Goal: Task Accomplishment & Management: Complete application form

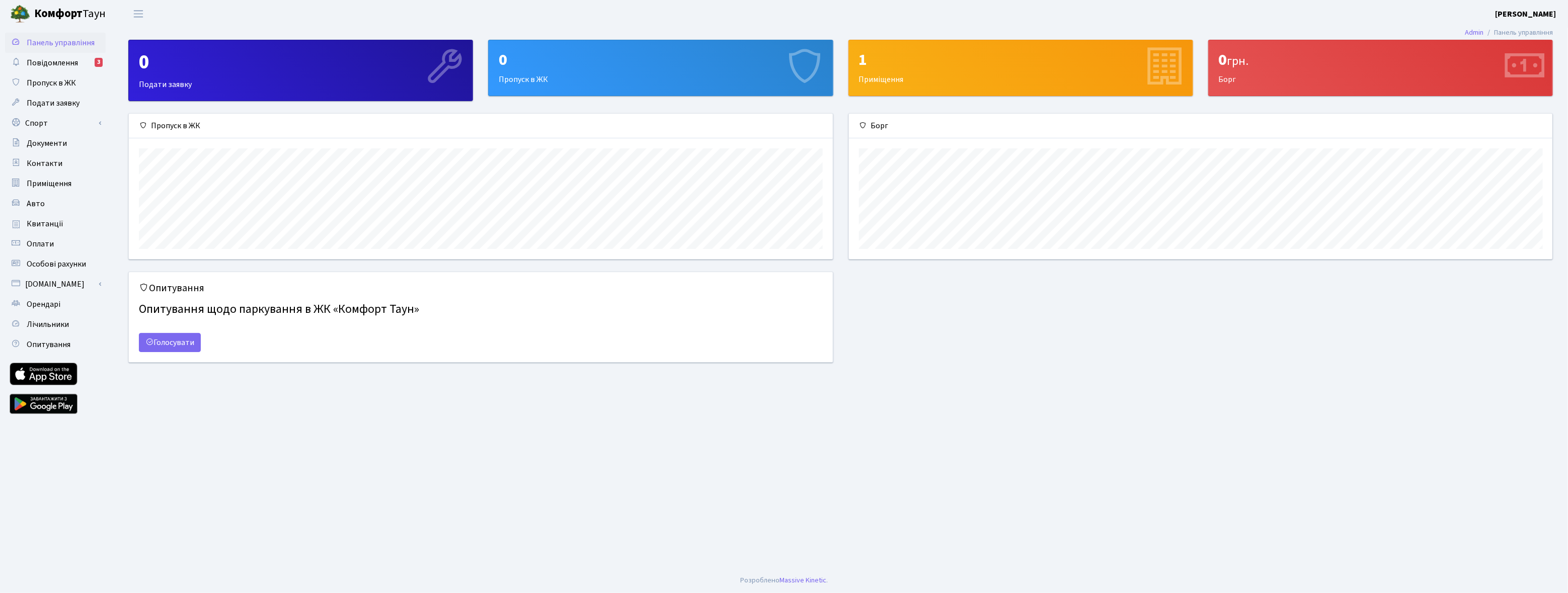
scroll to position [145, 704]
click at [43, 120] on link "Спорт" at bounding box center [55, 123] width 101 height 20
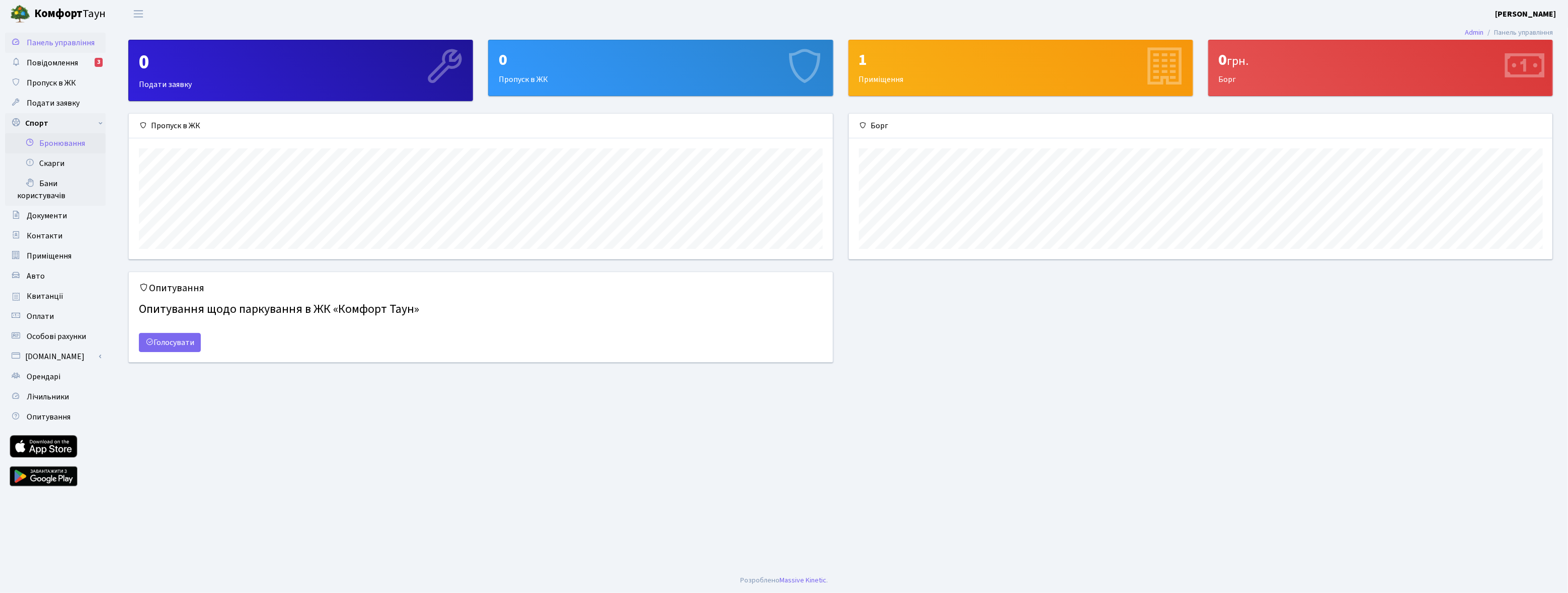
click at [67, 145] on link "Бронювання" at bounding box center [55, 144] width 101 height 20
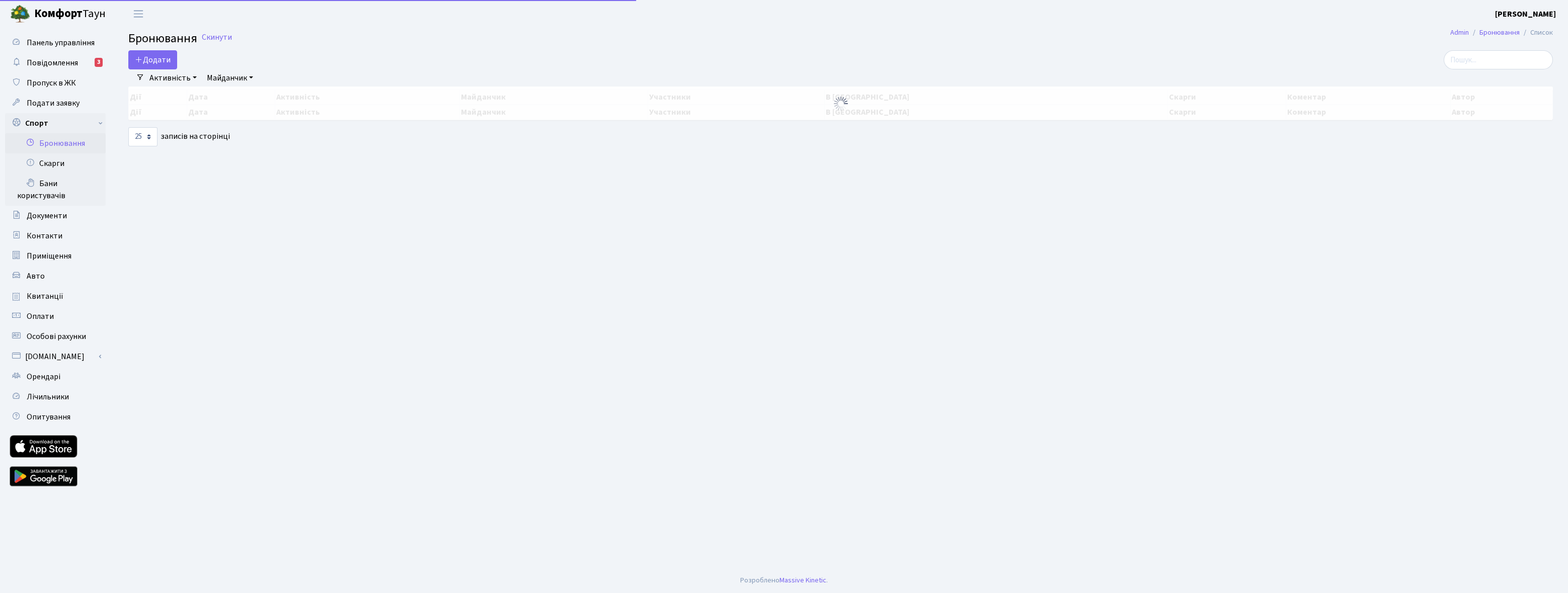
select select "25"
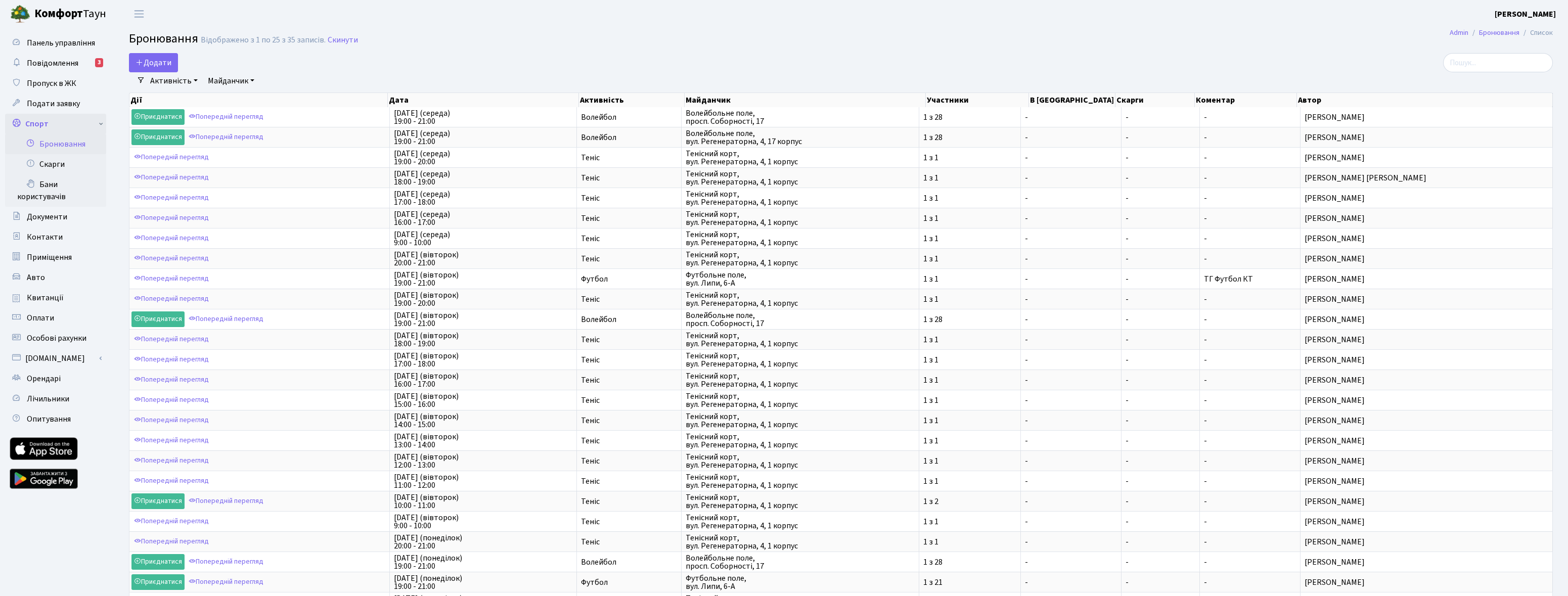
click at [38, 125] on link "Спорт" at bounding box center [55, 124] width 101 height 20
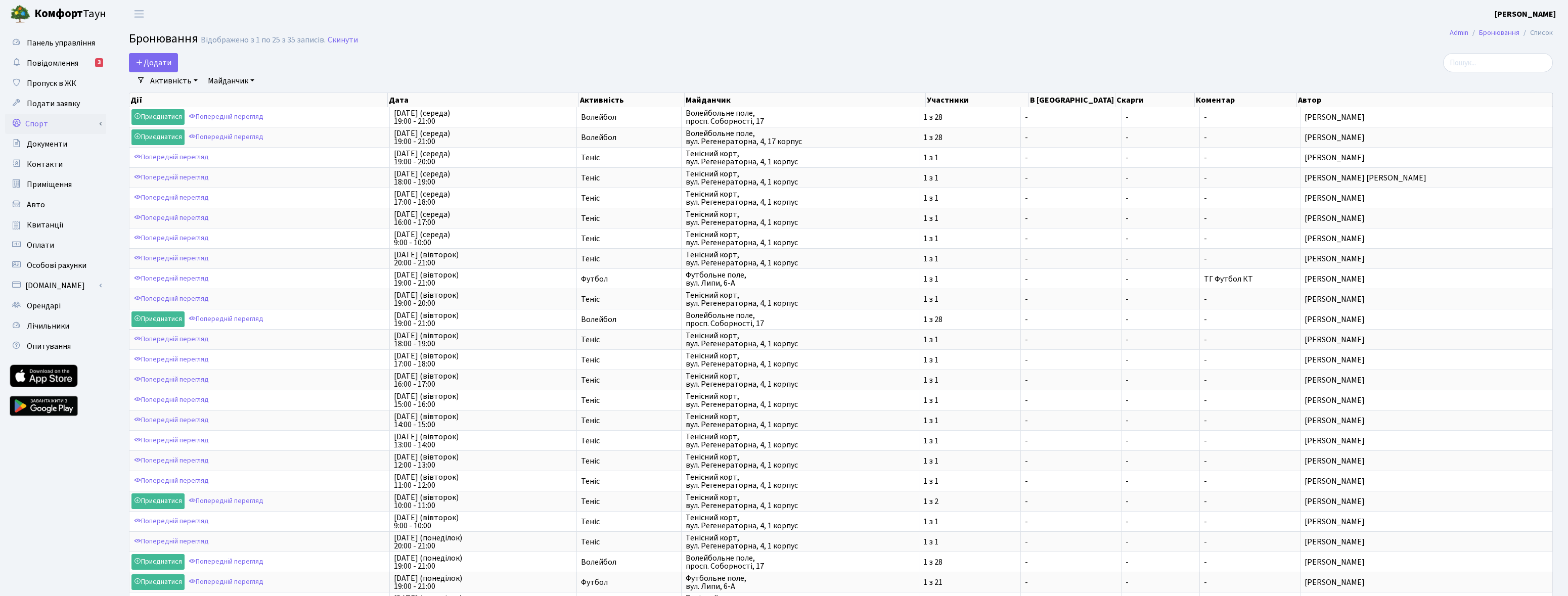
click at [38, 129] on link "Спорт" at bounding box center [55, 124] width 101 height 20
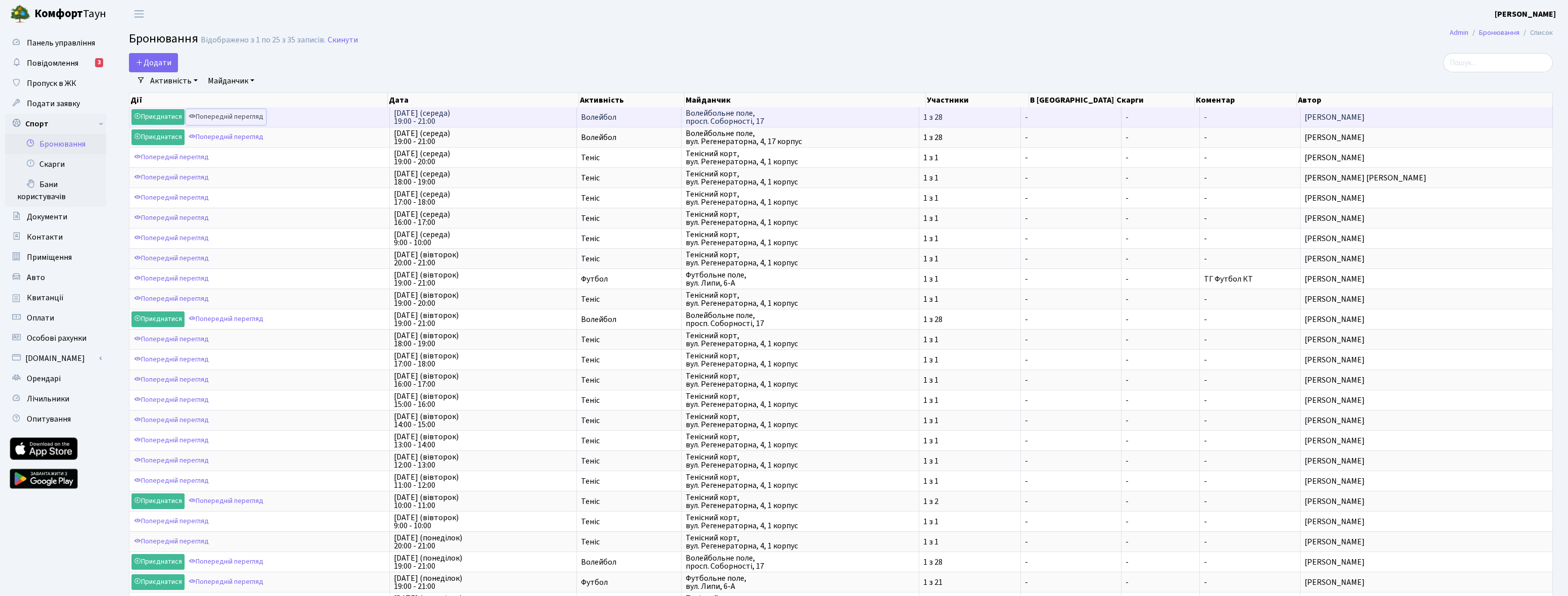
click at [211, 119] on link "Попередній перегляд" at bounding box center [226, 117] width 80 height 16
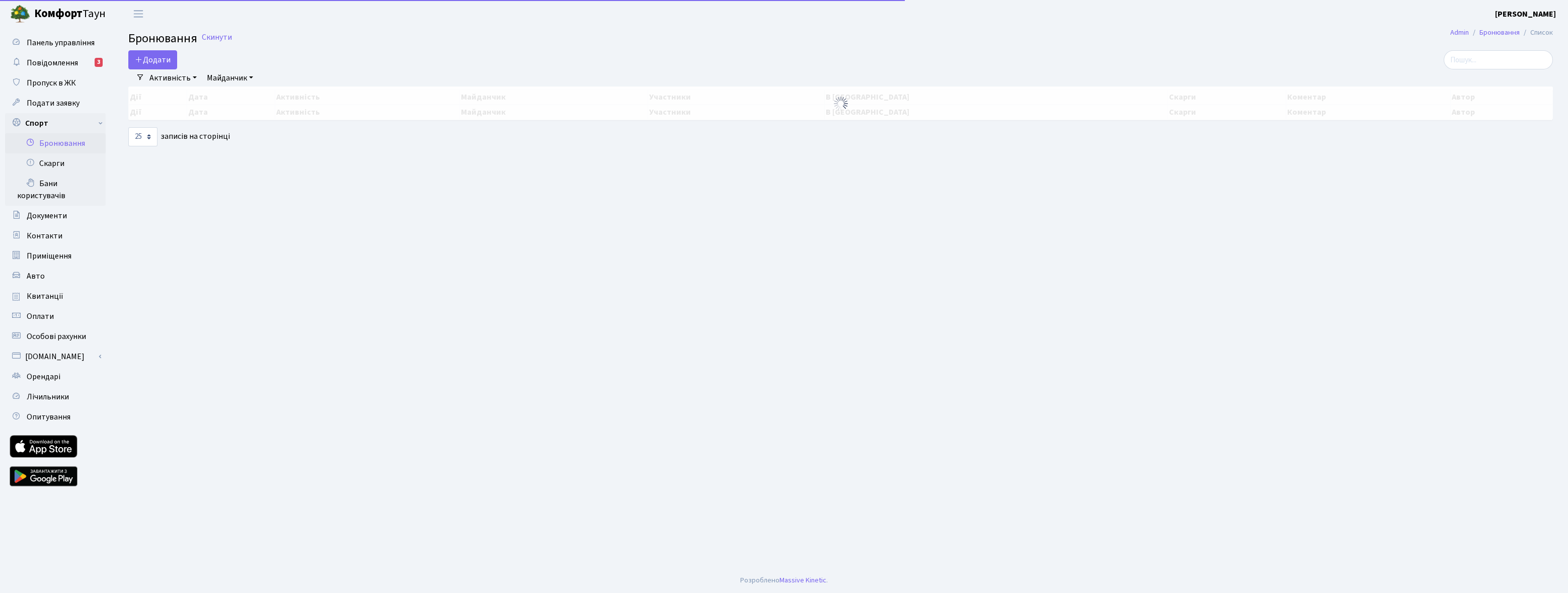
select select "25"
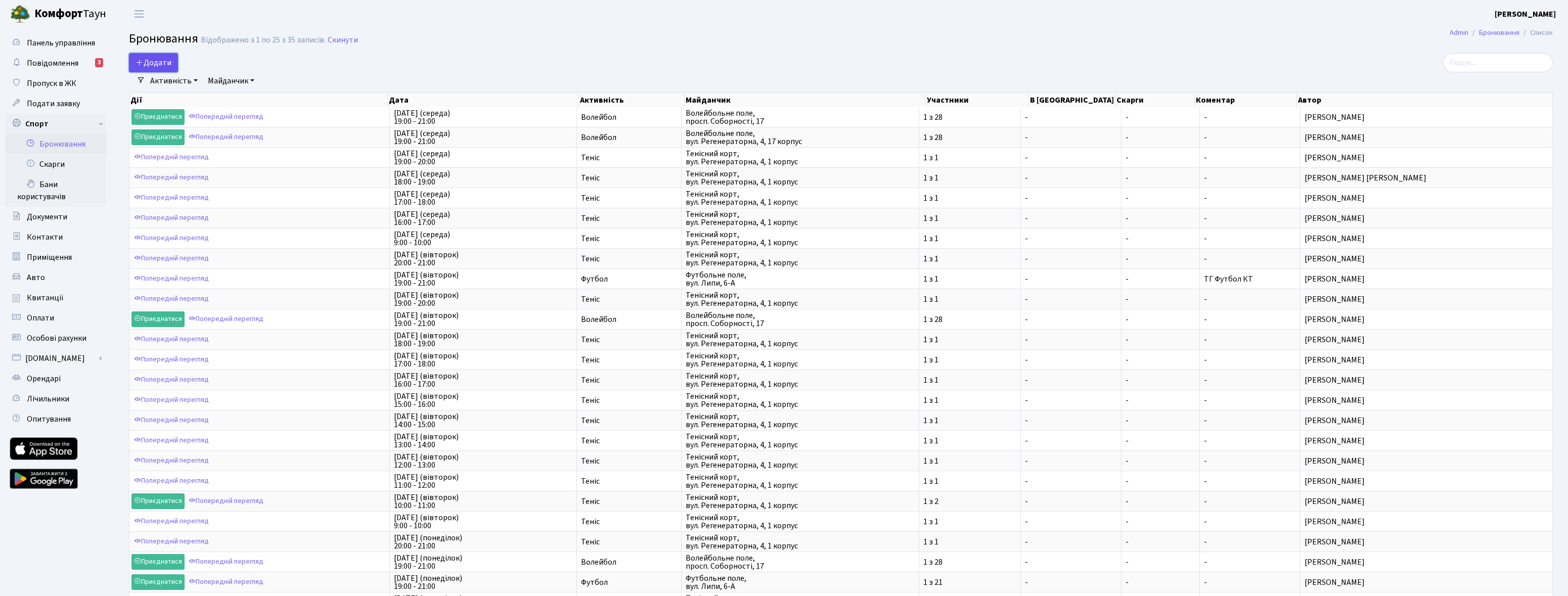
click at [159, 56] on button "Додати" at bounding box center [154, 63] width 49 height 19
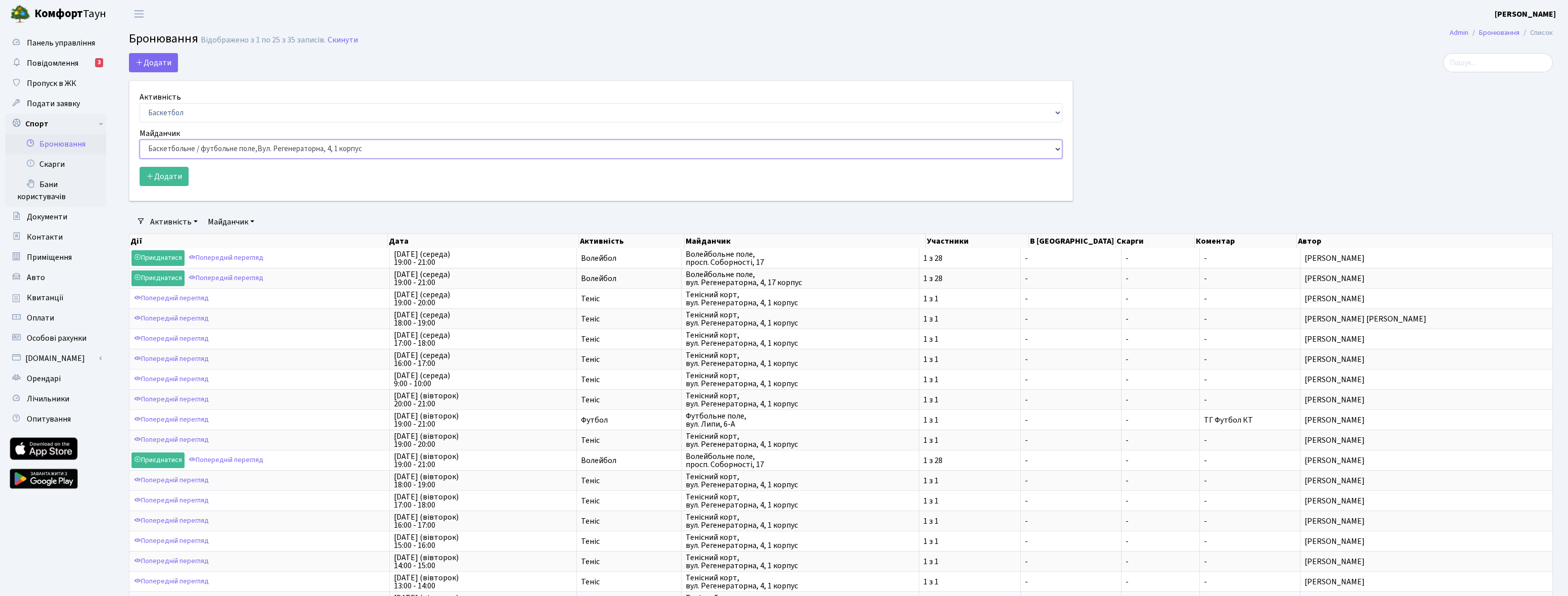
click at [237, 154] on select "Баскетбольне / футбольне поле, Вул. Регенераторна, 4, 1 корпус Баскетбольне пол…" at bounding box center [600, 149] width 923 height 19
select select "9"
click at [139, 139] on select "Баскетбольне / футбольне поле, Вул. Регенераторна, 4, 1 корпус Баскетбольне пол…" at bounding box center [600, 149] width 923 height 19
click at [225, 102] on div "Активність Баскетбол Волейбол Йога Катання на роликах Настільний теніс Теніс Фу…" at bounding box center [600, 107] width 923 height 31
click at [225, 107] on select "Баскетбол Волейбол Йога Катання на роликах Настільний теніс Теніс Футбол Фітнес" at bounding box center [600, 112] width 923 height 19
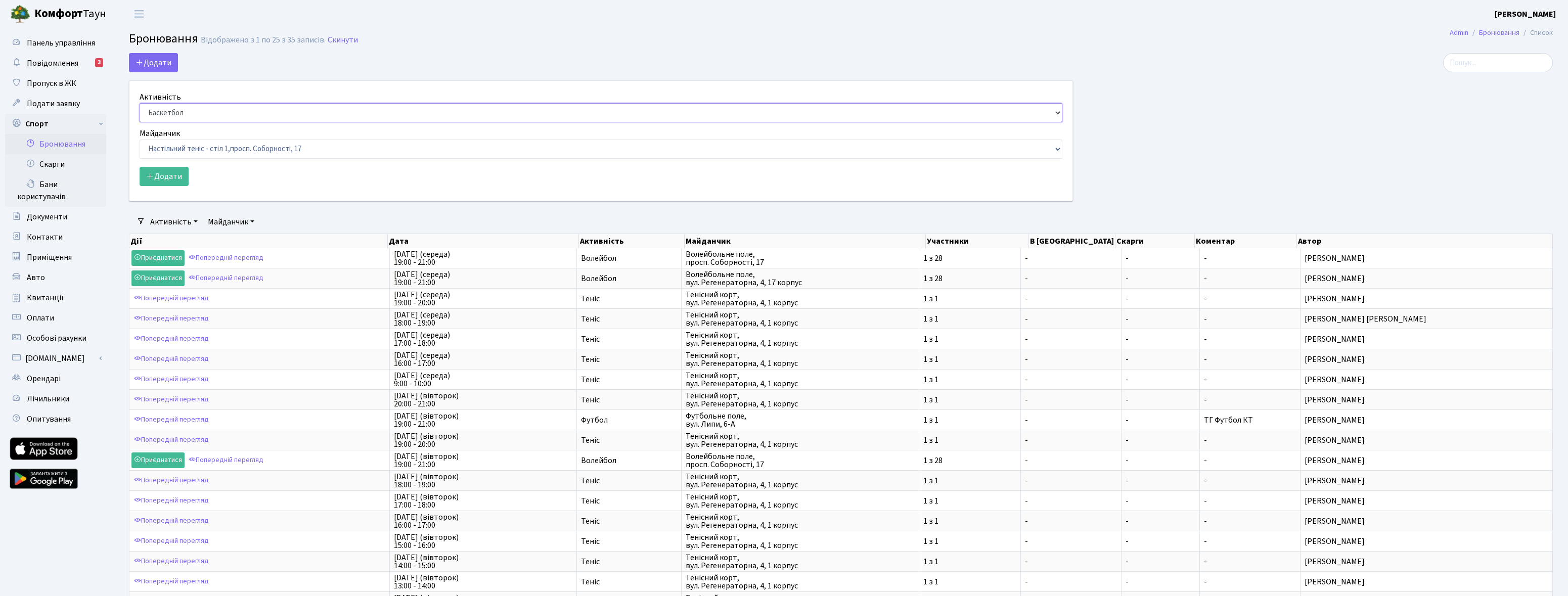
select select "7"
click at [139, 103] on select "Баскетбол Волейбол Йога Катання на роликах Настільний теніс Теніс Футбол Фітнес" at bounding box center [600, 112] width 923 height 19
click at [173, 179] on button "Додати" at bounding box center [164, 176] width 49 height 19
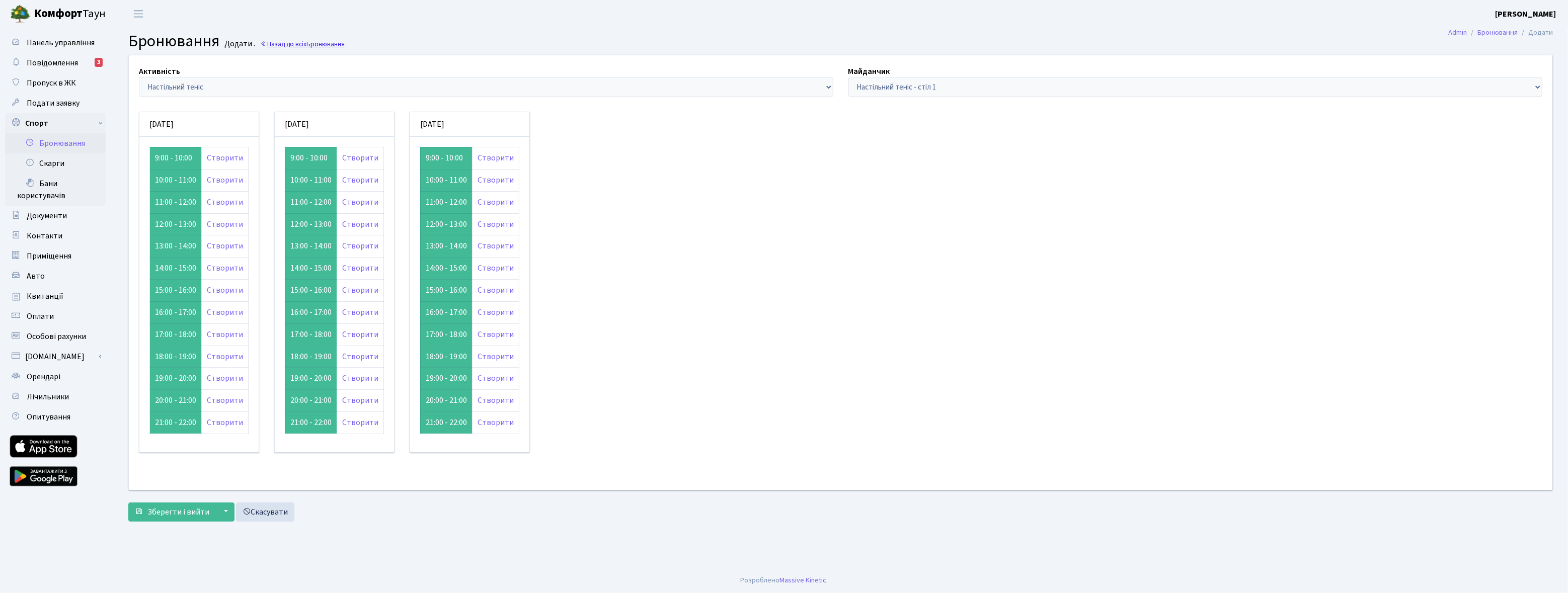
click at [305, 46] on link "Назад до всіх Бронювання" at bounding box center [302, 44] width 84 height 9
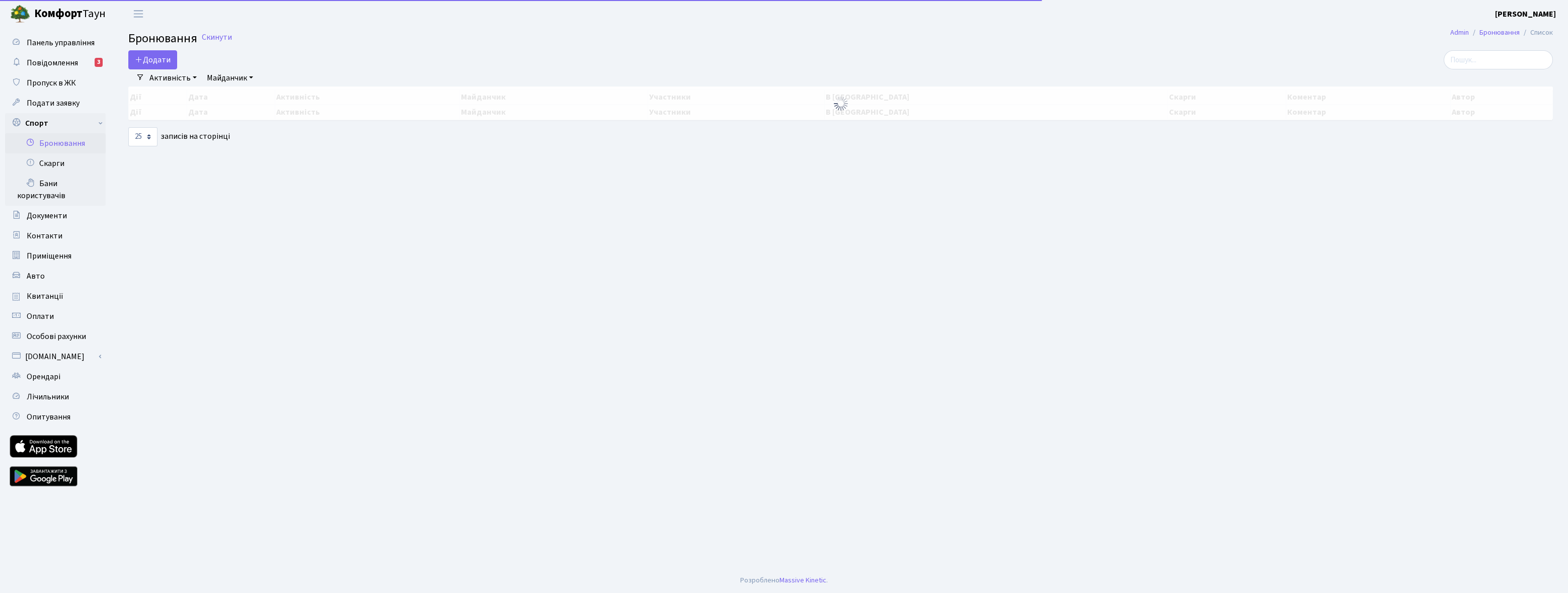
select select "25"
click at [144, 62] on button "Додати" at bounding box center [153, 60] width 49 height 19
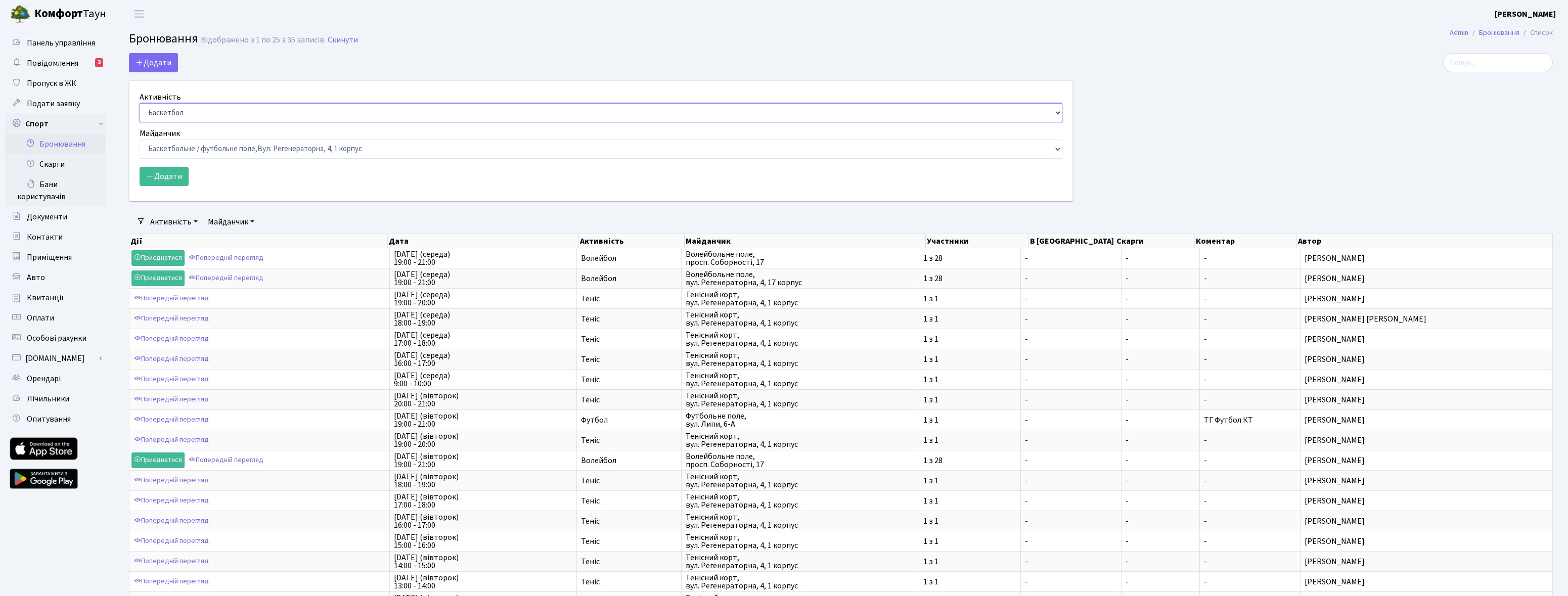
click at [189, 112] on select "Баскетбол Волейбол Йога Катання на роликах Настільний теніс Теніс Футбол Фітнес" at bounding box center [600, 112] width 923 height 19
select select "7"
click at [139, 103] on select "Баскетбол Волейбол Йога Катання на роликах Настільний теніс Теніс Футбол Фітнес" at bounding box center [600, 112] width 923 height 19
click at [201, 149] on select "Баскетбольне / футбольне поле, Вул. Регенераторна, 4, 1 корпус Баскетбольне пол…" at bounding box center [600, 149] width 923 height 19
select select "13"
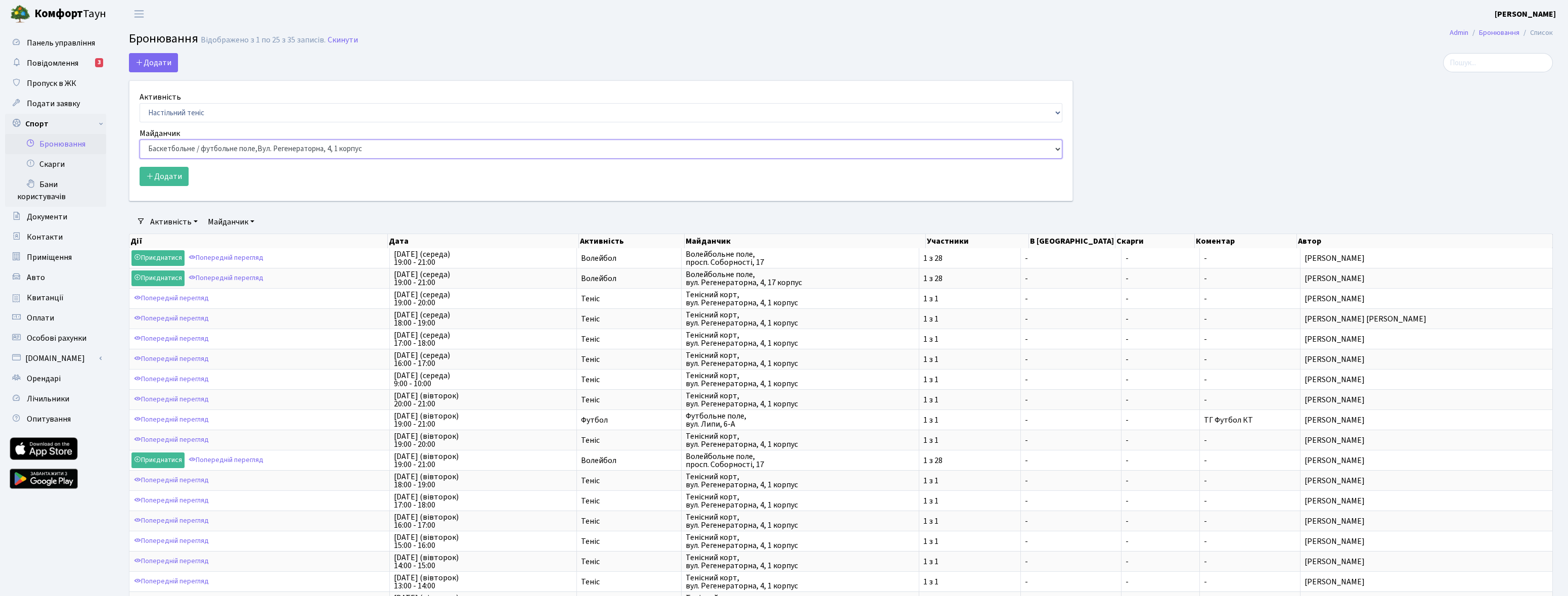
click at [139, 139] on select "Баскетбольне / футбольне поле, [GEOGRAPHIC_DATA]. [STREET_ADDRESS]. [STREET_ADD…" at bounding box center [600, 149] width 923 height 19
click at [167, 174] on button "Додати" at bounding box center [164, 176] width 49 height 19
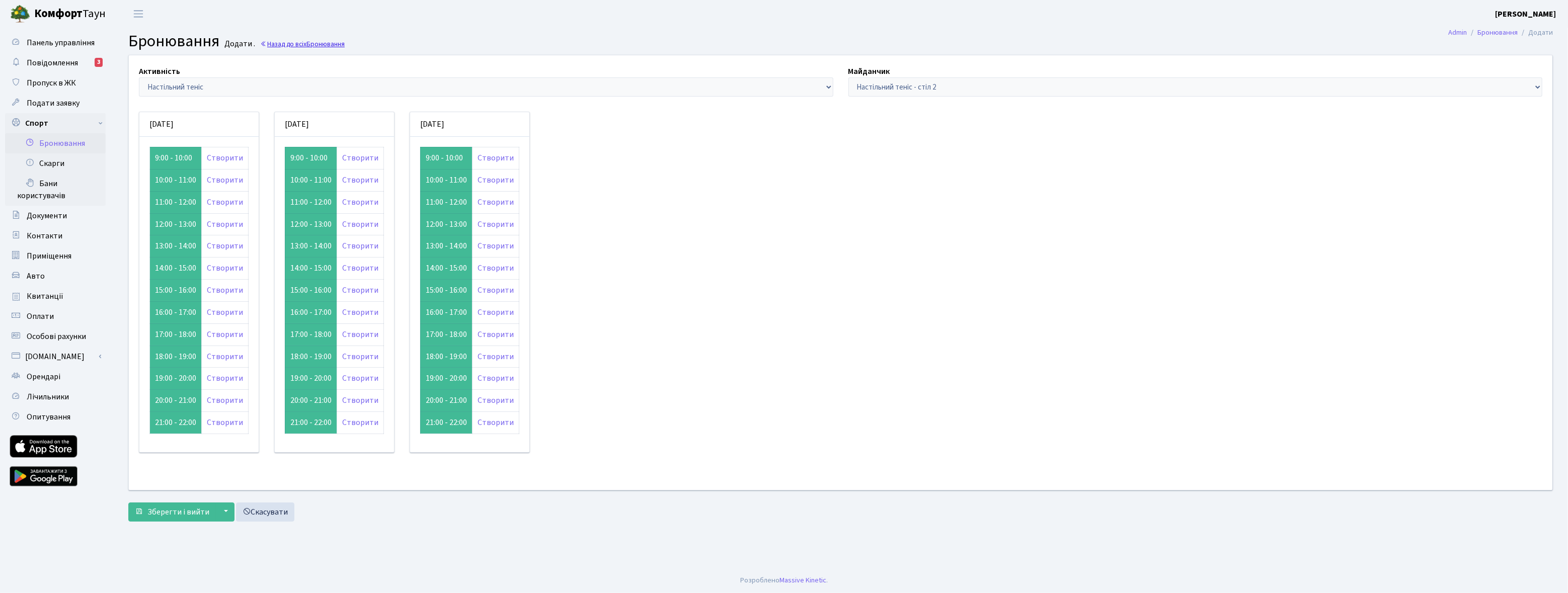
click at [307, 43] on link "Назад до всіх Бронювання" at bounding box center [302, 44] width 84 height 9
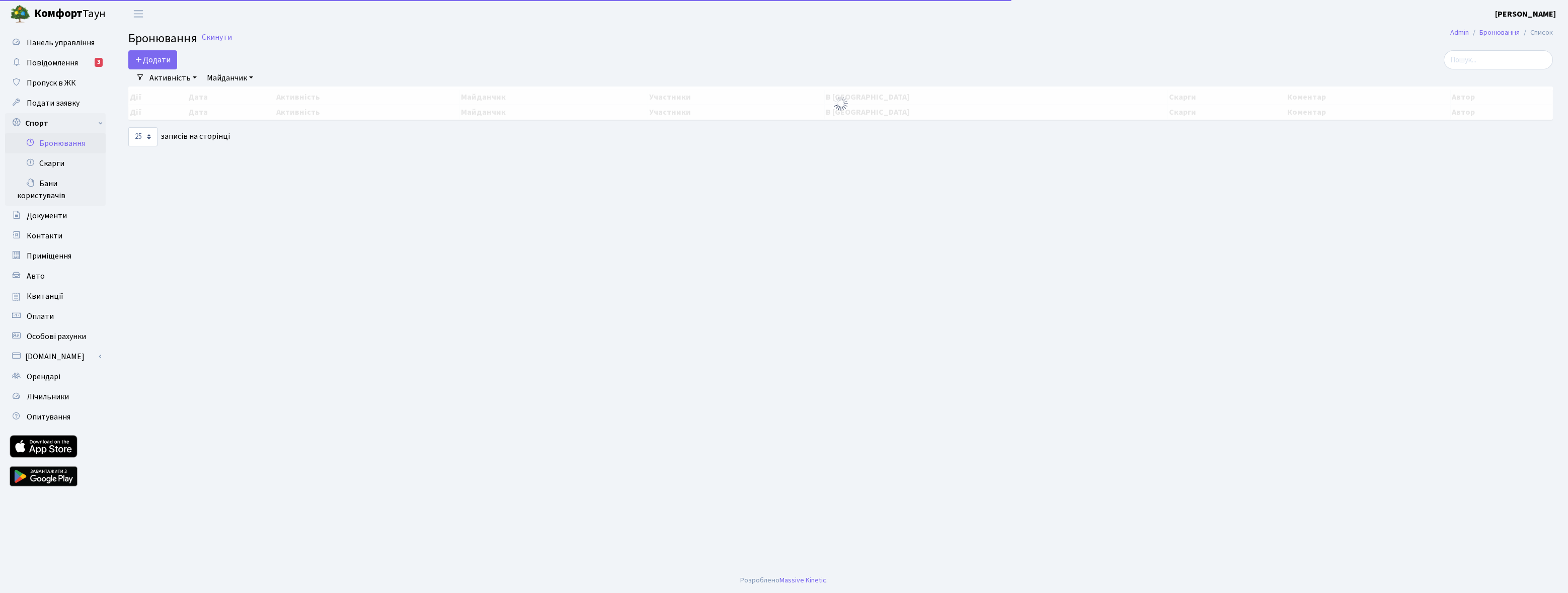
select select "25"
click at [165, 59] on button "Додати" at bounding box center [153, 60] width 49 height 19
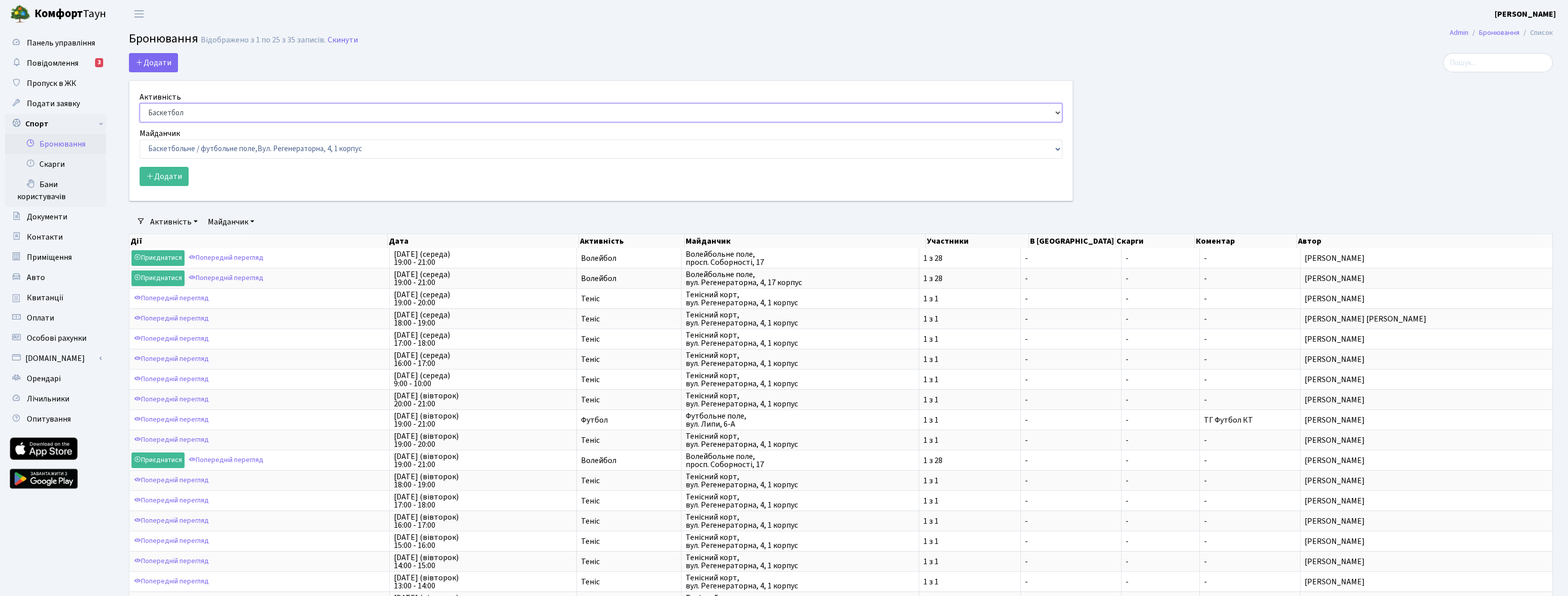
click at [265, 111] on select "Баскетбол Волейбол Йога Катання на роликах Настільний теніс [PERSON_NAME] Фітнес" at bounding box center [600, 112] width 923 height 19
click at [1213, 164] on div at bounding box center [1320, 133] width 480 height 160
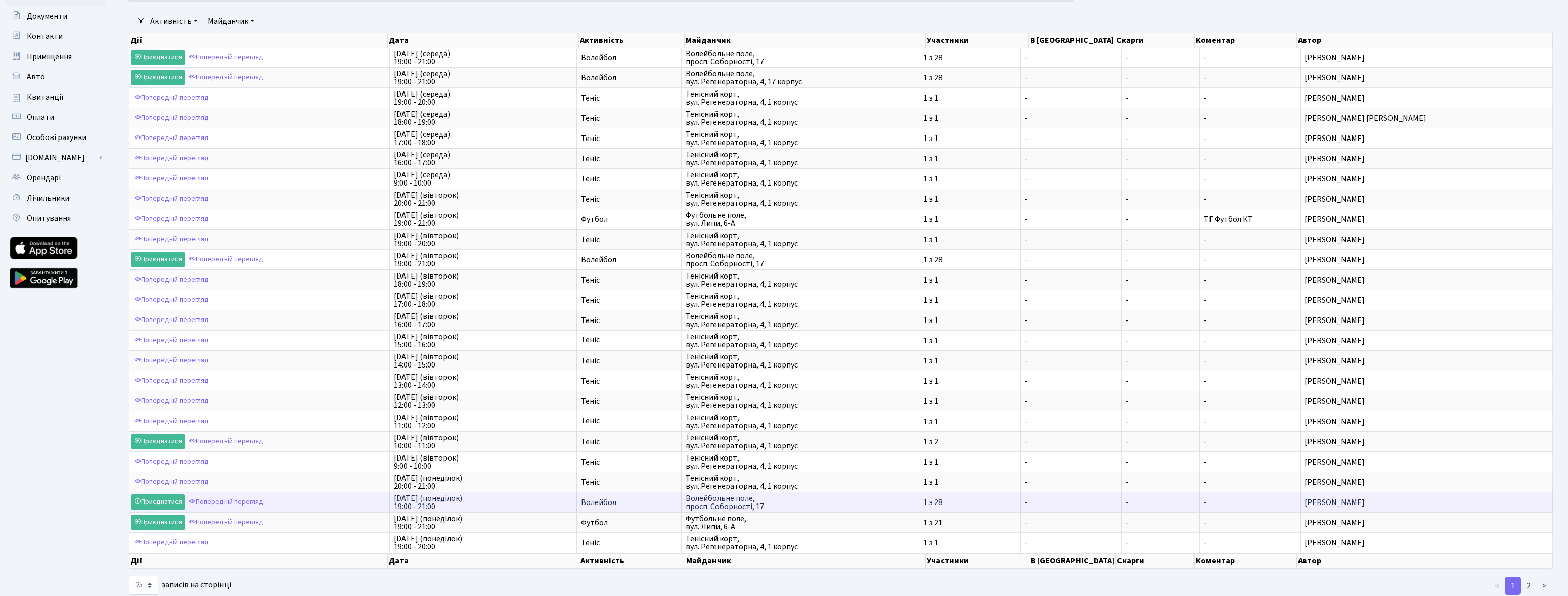
scroll to position [221, 0]
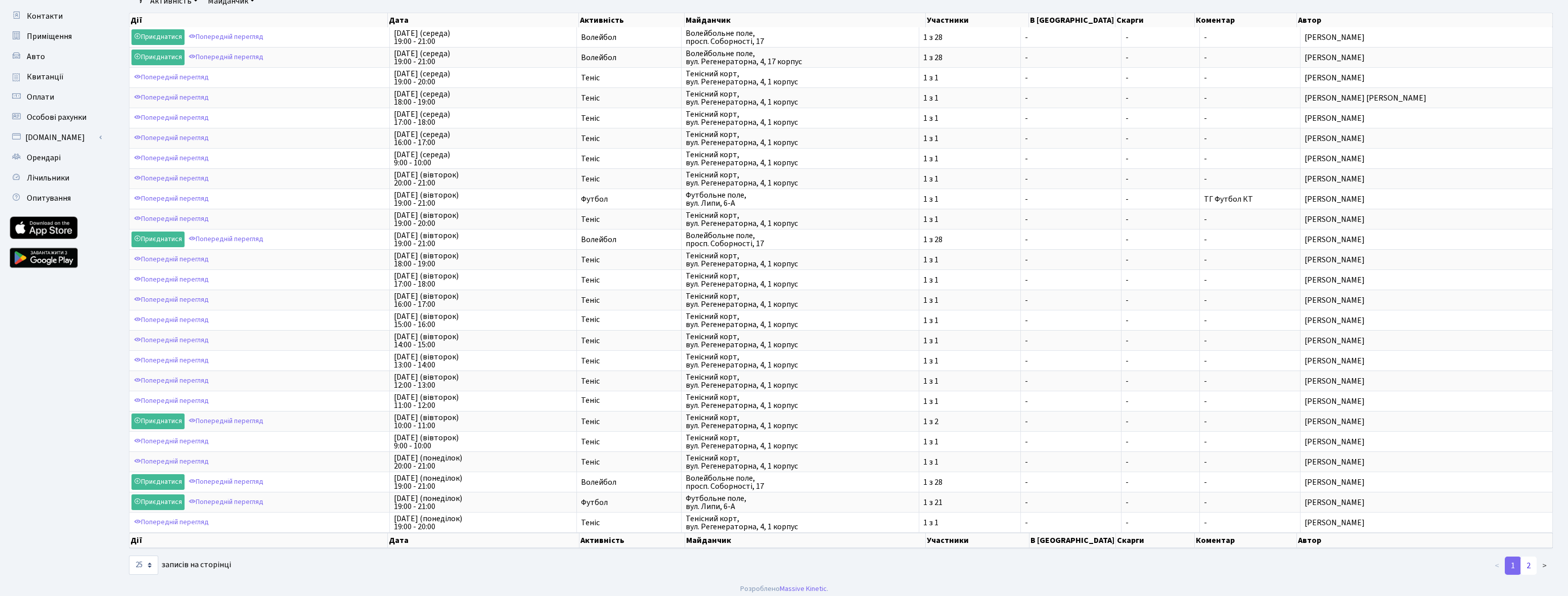
click at [1525, 563] on link "2" at bounding box center [1529, 565] width 16 height 18
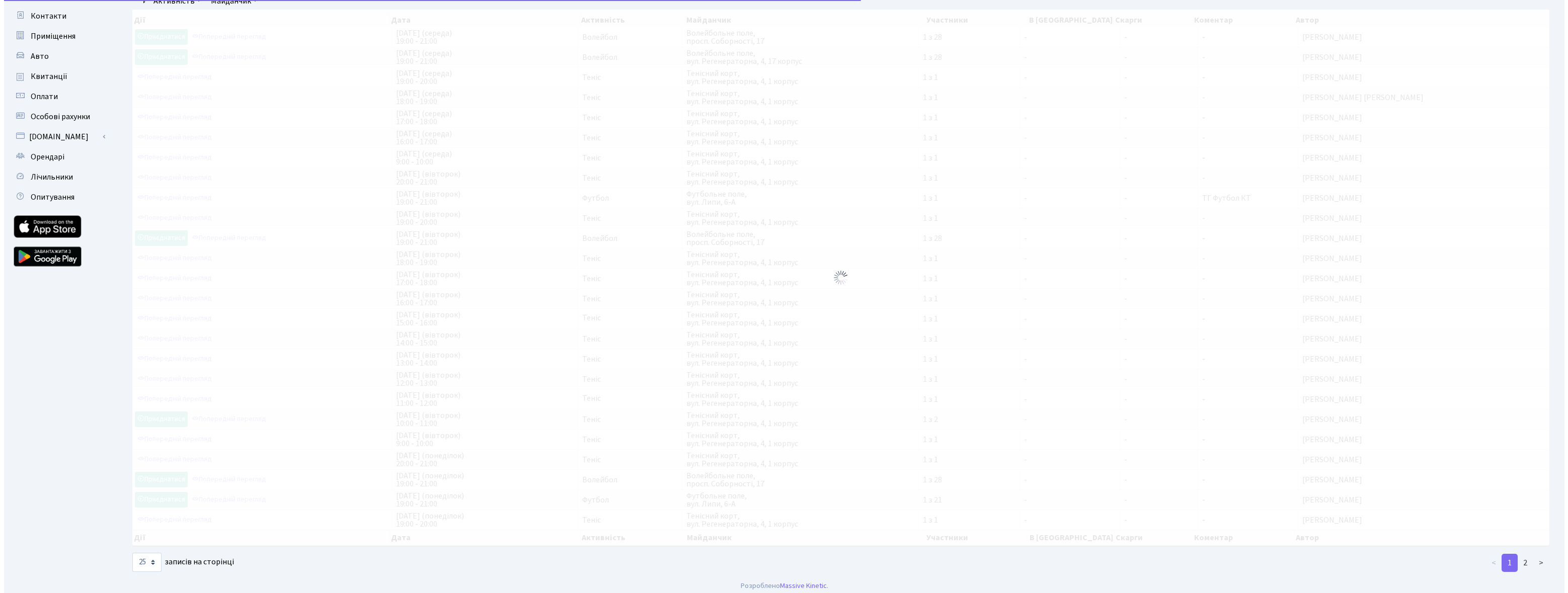
scroll to position [0, 0]
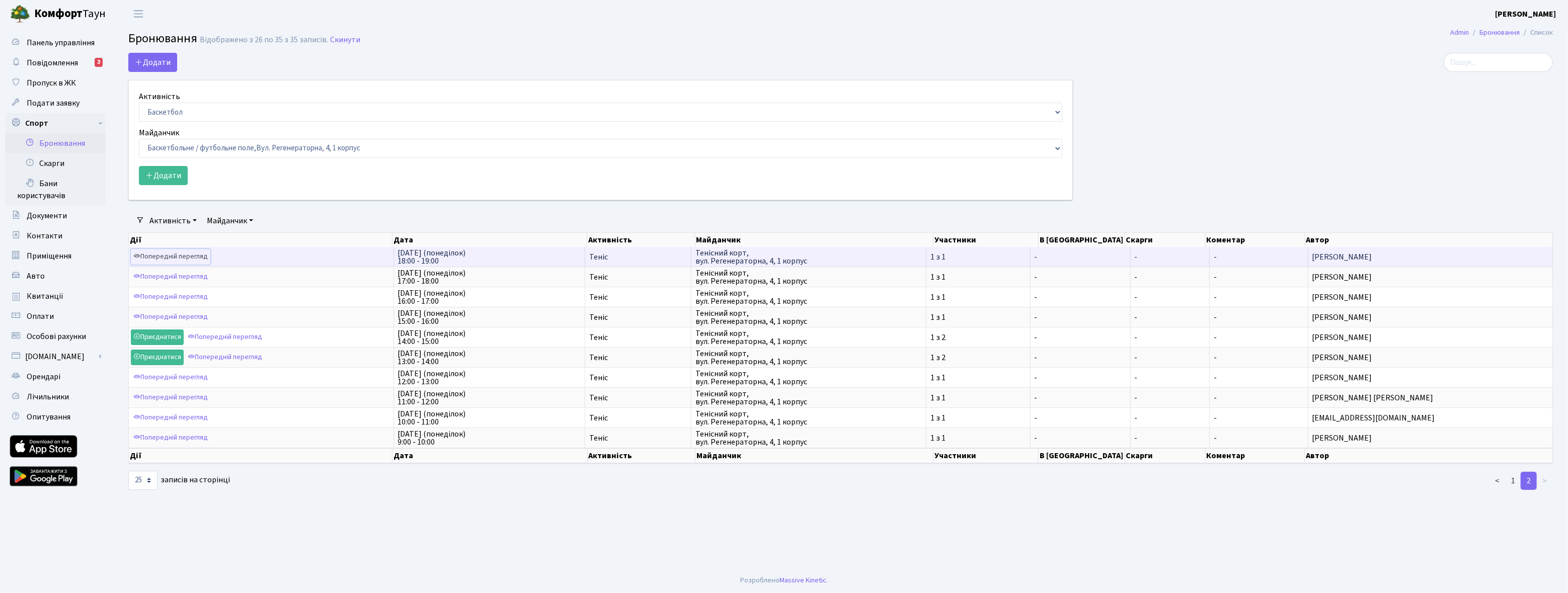
click at [185, 252] on link "Попередній перегляд" at bounding box center [170, 257] width 79 height 16
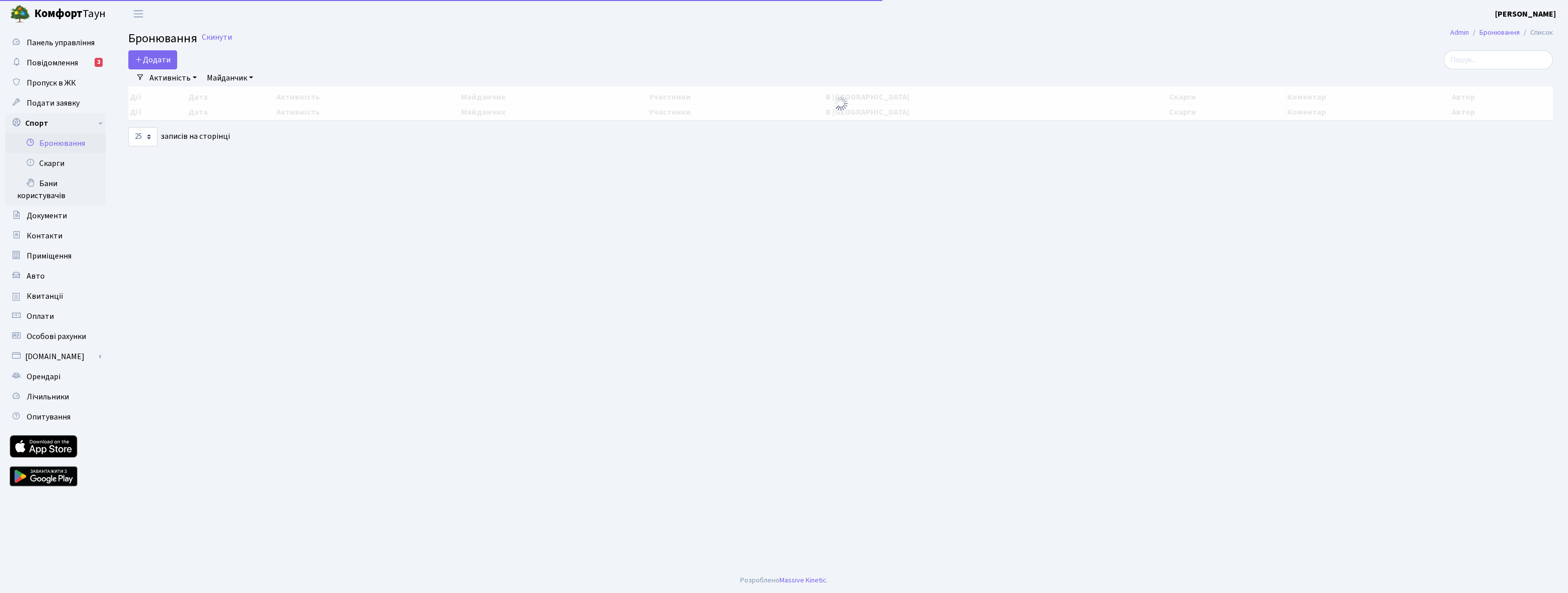
select select "25"
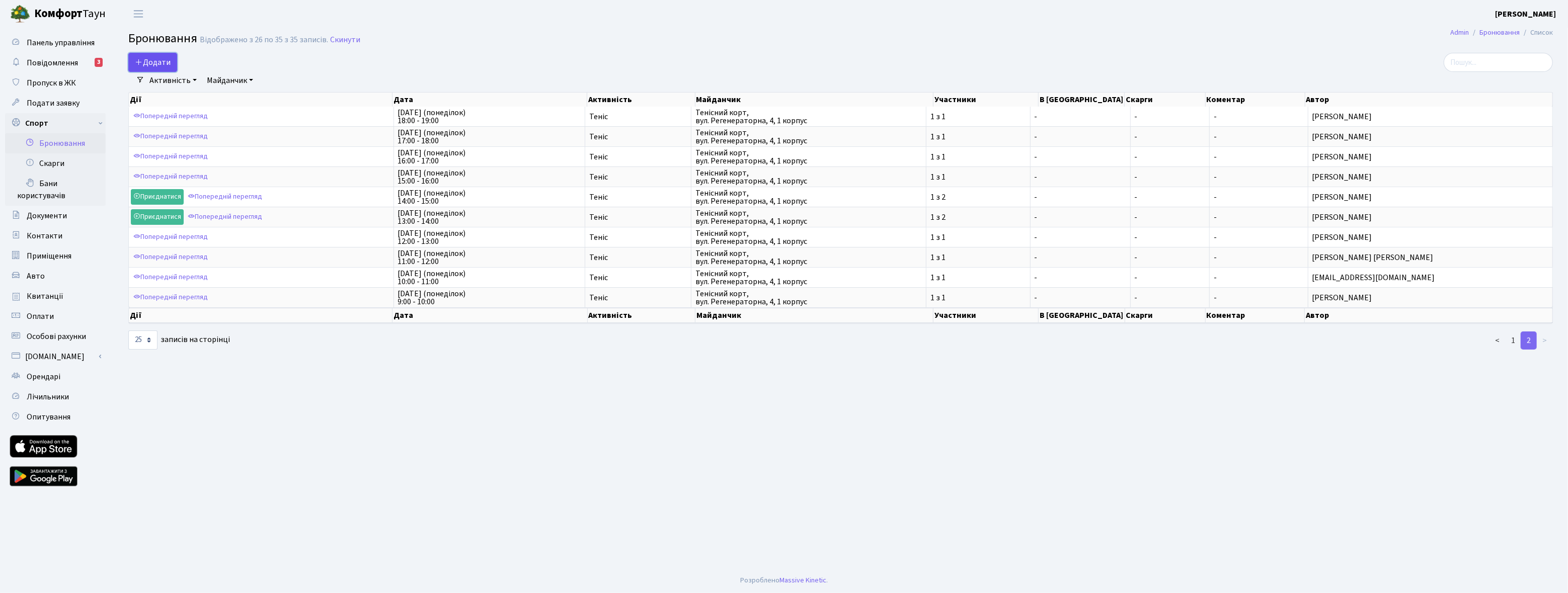
click at [145, 68] on button "Додати" at bounding box center [153, 62] width 49 height 19
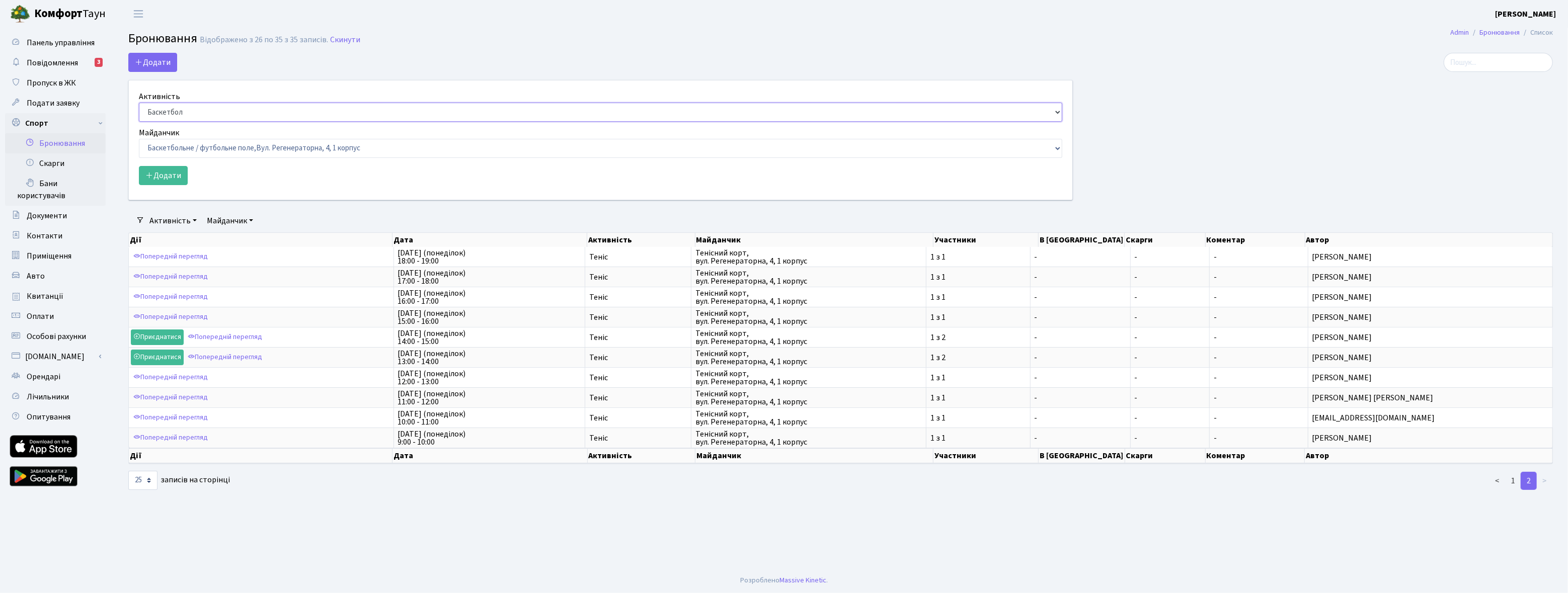
click at [204, 115] on select "Баскетбол Волейбол Йога Катання на роликах Настільний теніс [PERSON_NAME] Фітнес" at bounding box center [600, 112] width 924 height 19
select select "1"
click at [139, 102] on select "Баскетбол Волейбол Йога Катання на роликах Настільний теніс Теніс Футбол Фітнес" at bounding box center [600, 112] width 924 height 19
click at [218, 149] on select "Баскетбольне / футбольне поле, Вул. Регенераторна, 4, 1 корпус Баскетбольне пол…" at bounding box center [600, 148] width 924 height 19
select select "1"
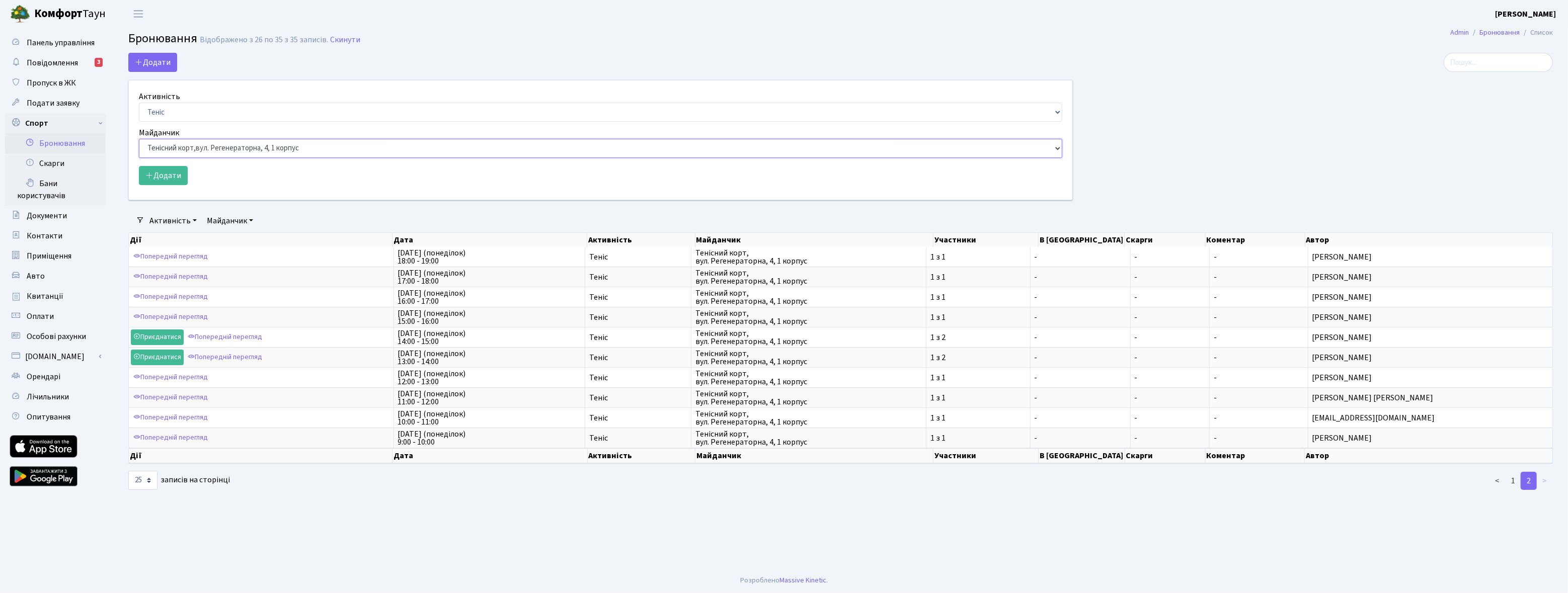
click at [139, 139] on select "Баскетбольне / футбольне поле, Вул. Регенераторна, 4, 1 корпус Баскетбольне пол…" at bounding box center [600, 148] width 924 height 19
click at [162, 180] on button "Додати" at bounding box center [163, 175] width 49 height 19
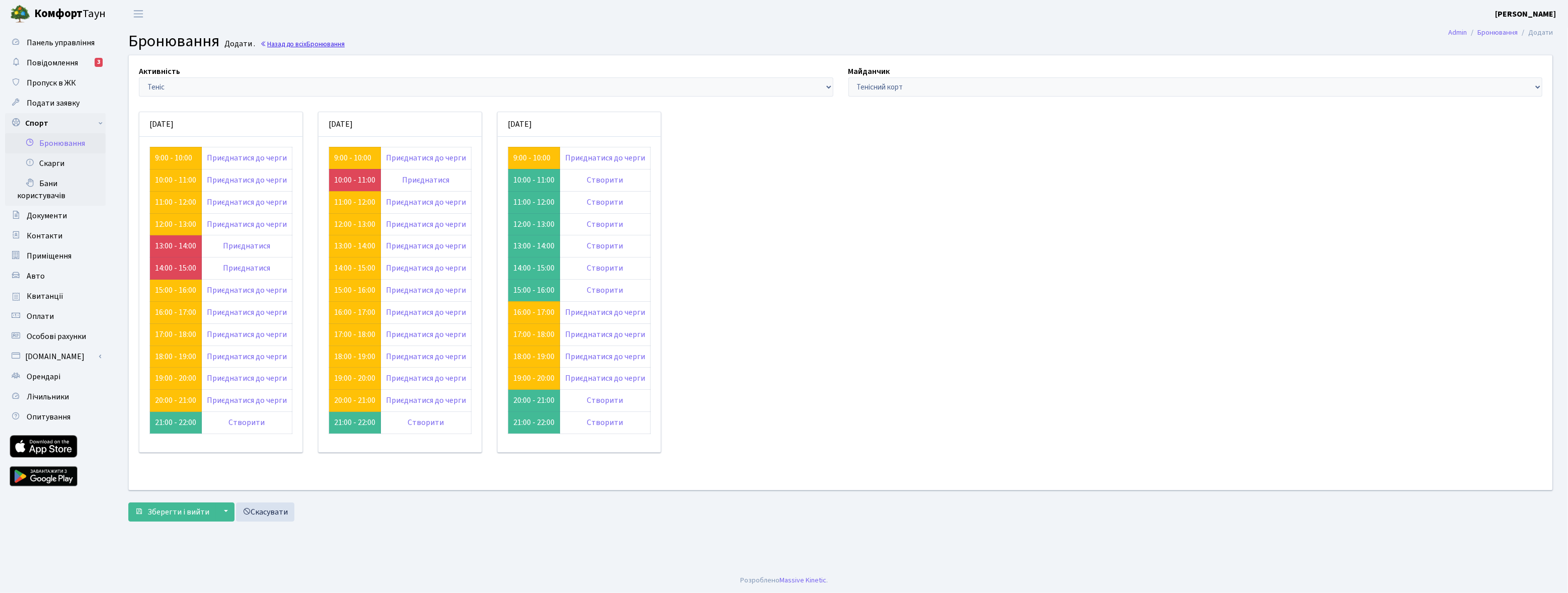
click at [314, 39] on span "Бронювання" at bounding box center [325, 44] width 38 height 9
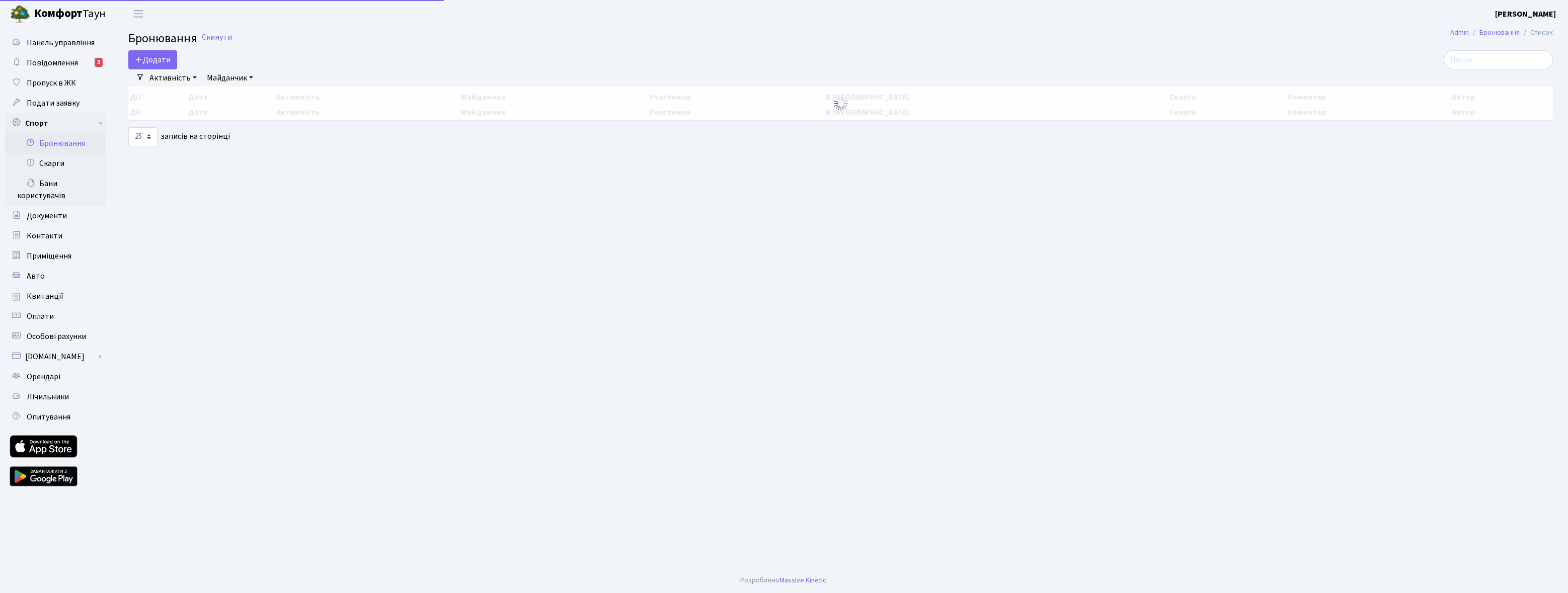
select select "25"
click at [157, 55] on button "Додати" at bounding box center [153, 60] width 49 height 19
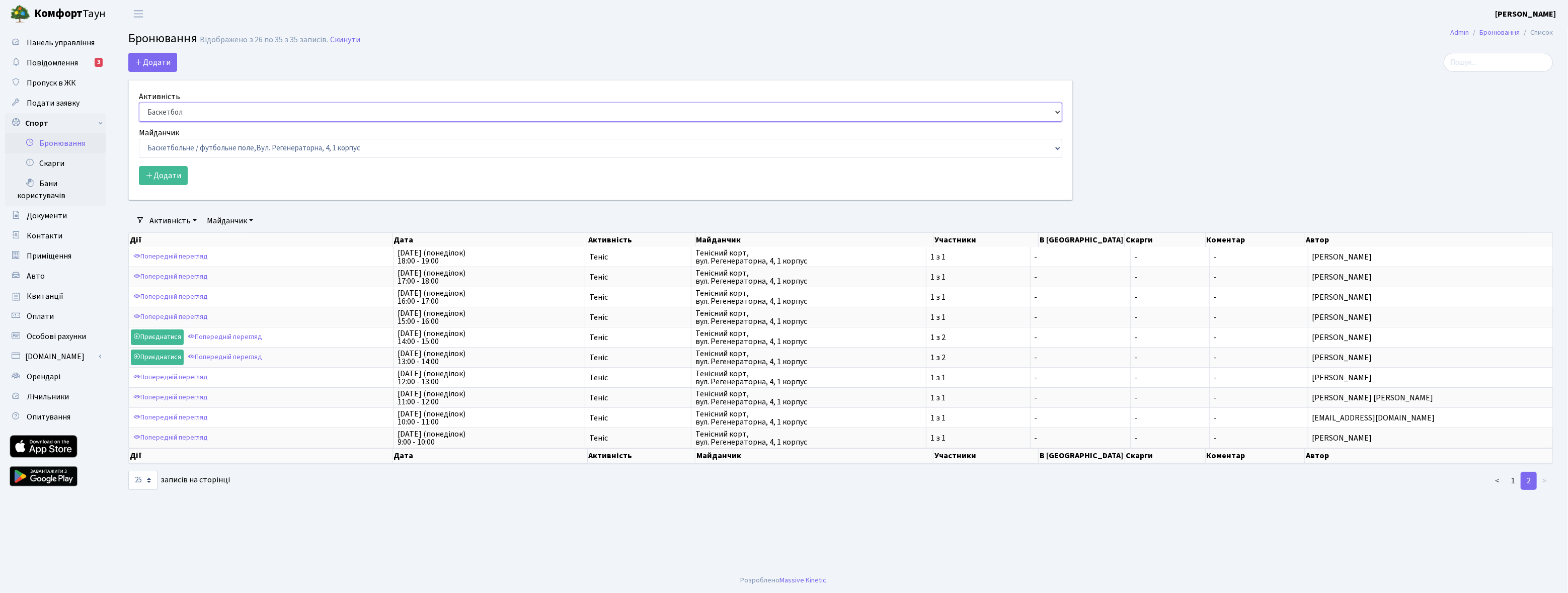
click at [211, 115] on select "Баскетбол Волейбол Йога Катання на роликах Настільний теніс Теніс Футбол Фітнес" at bounding box center [600, 112] width 924 height 19
select select "7"
click at [139, 102] on select "Баскетбол Волейбол Йога Катання на роликах Настільний теніс Теніс Футбол Фітнес" at bounding box center [600, 112] width 924 height 19
click at [239, 150] on select "Баскетбольне / футбольне поле, Вул. Регенераторна, 4, 1 корпус Баскетбольне пол…" at bounding box center [600, 148] width 924 height 19
select select "9"
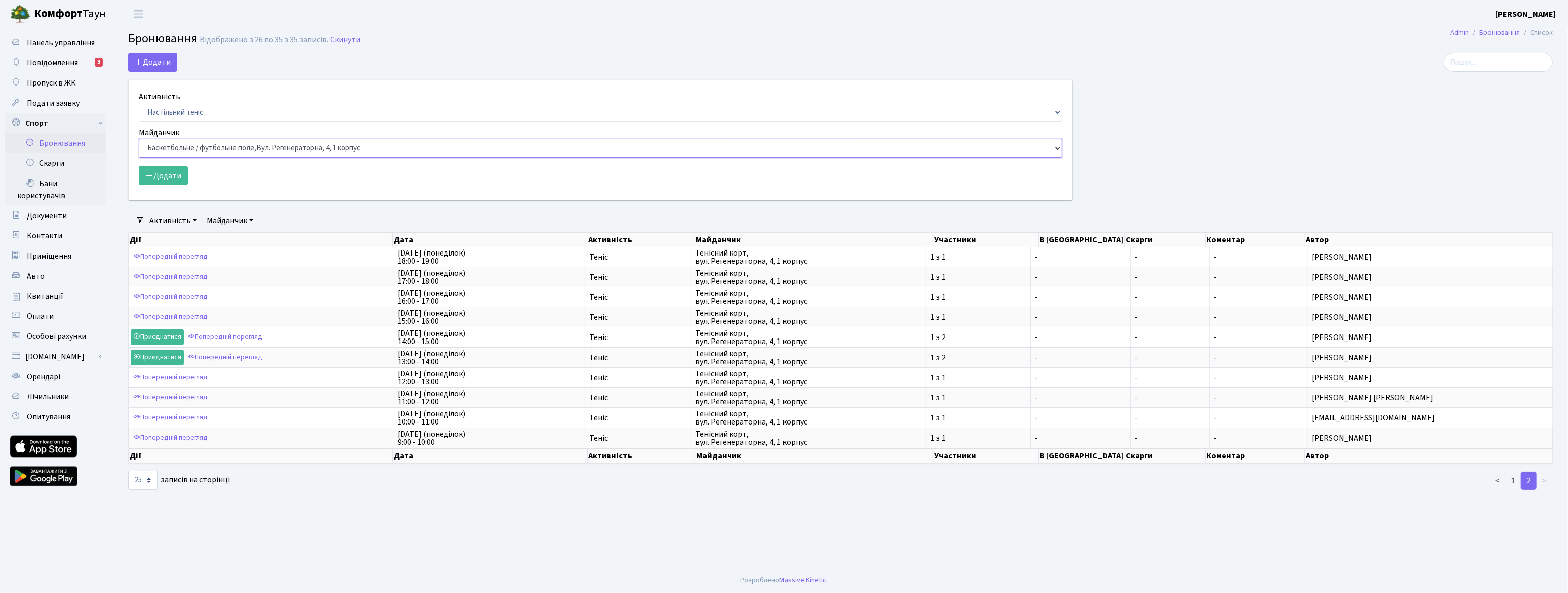
click at [139, 139] on select "Баскетбольне / футбольне поле, Вул. Регенераторна, 4, 1 корпус Баскетбольне пол…" at bounding box center [600, 148] width 924 height 19
click at [165, 178] on button "Додати" at bounding box center [163, 175] width 49 height 19
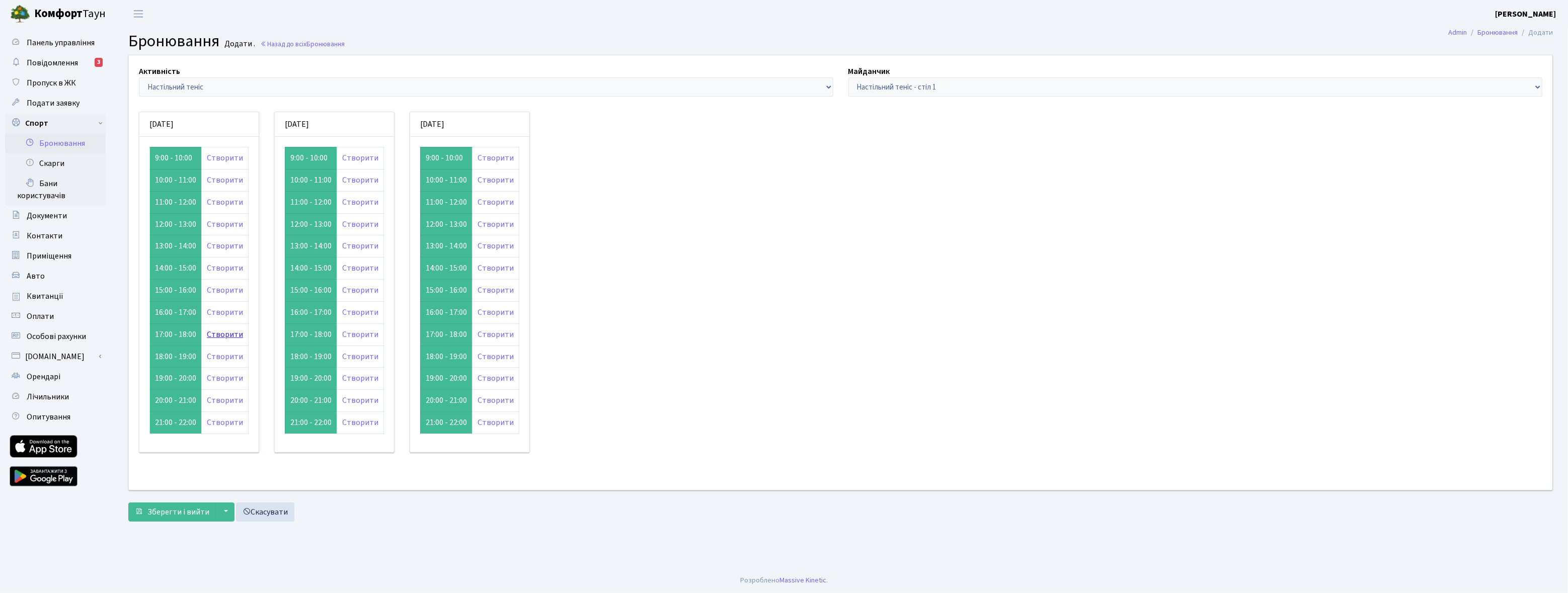
click at [229, 333] on link "Створити" at bounding box center [225, 335] width 36 height 11
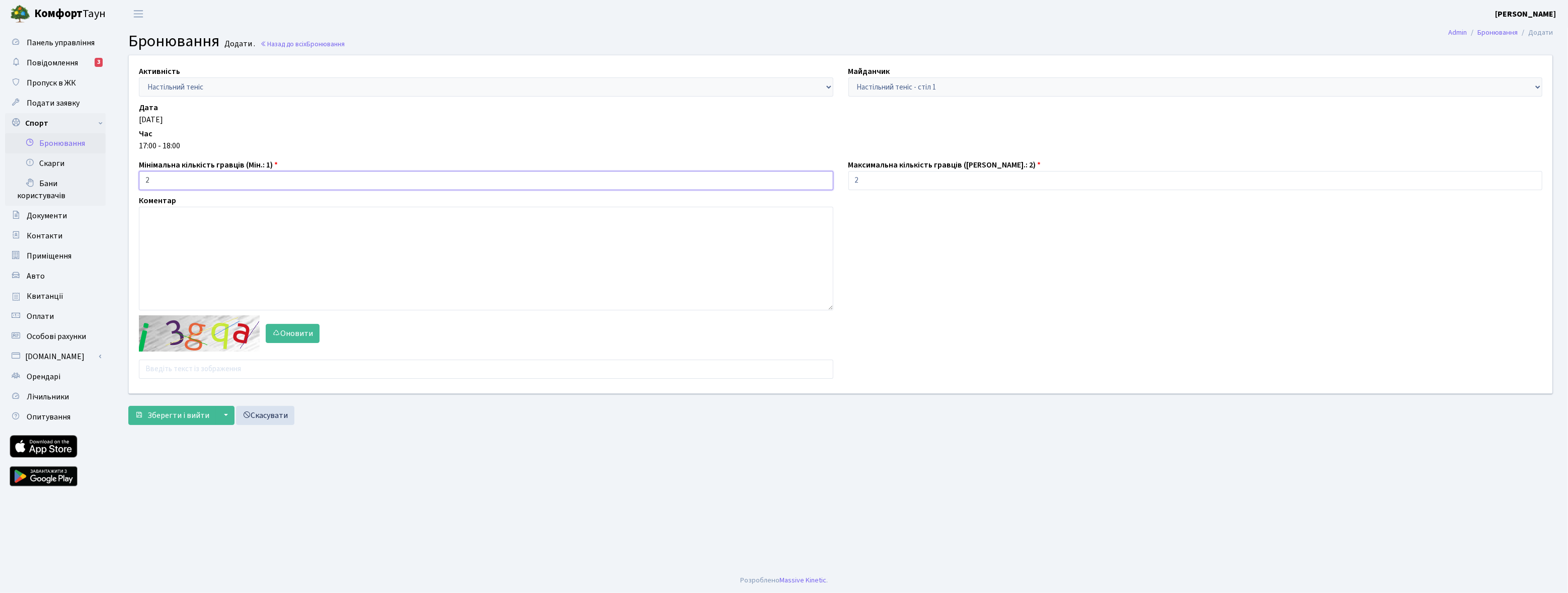
type input "2"
click at [821, 178] on input "2" at bounding box center [486, 180] width 694 height 19
click at [193, 368] on input "text" at bounding box center [486, 369] width 694 height 19
click at [292, 333] on button "Оновити" at bounding box center [293, 333] width 54 height 19
drag, startPoint x: 204, startPoint y: 370, endPoint x: 36, endPoint y: 380, distance: 168.3
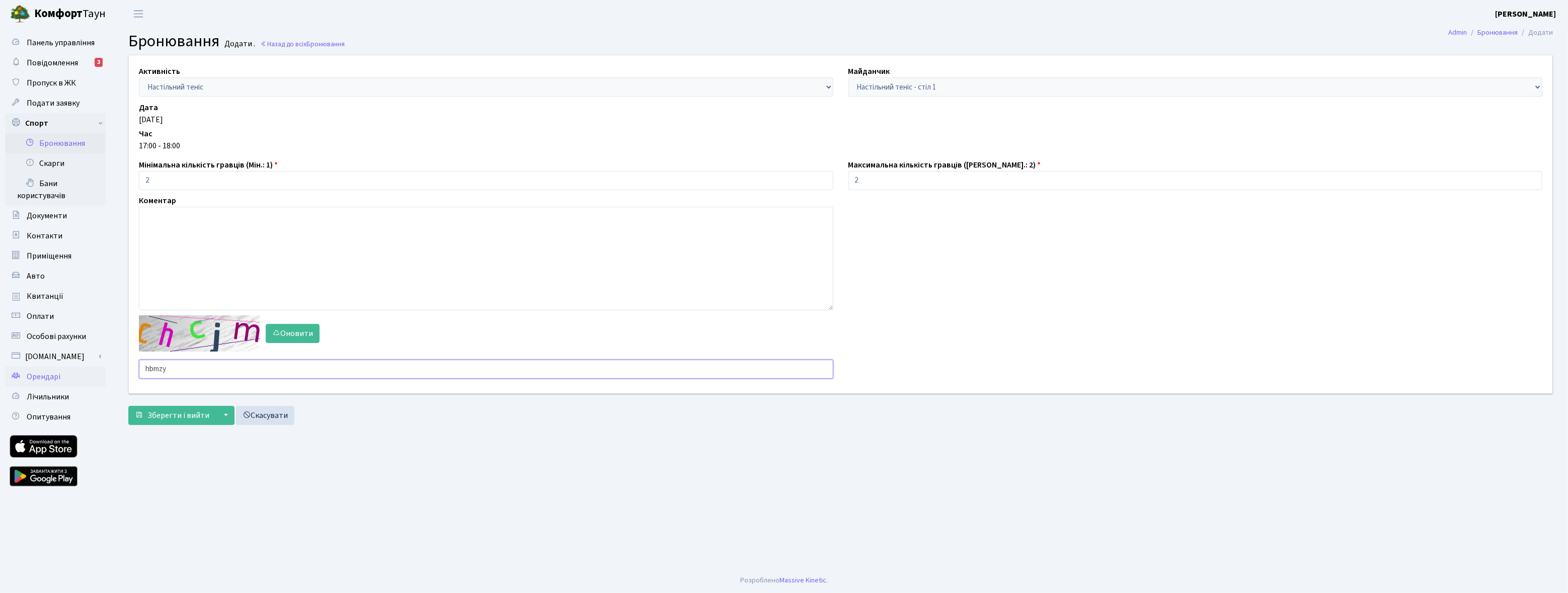
click at [58, 378] on div "Панель управління Повідомлення 3 Пропуск в ЖК Подати заявку Спорт Бронювання Ск…" at bounding box center [784, 298] width 1568 height 541
type input "zrf2e"
click at [185, 414] on span "Зберегти і вийти" at bounding box center [178, 416] width 62 height 11
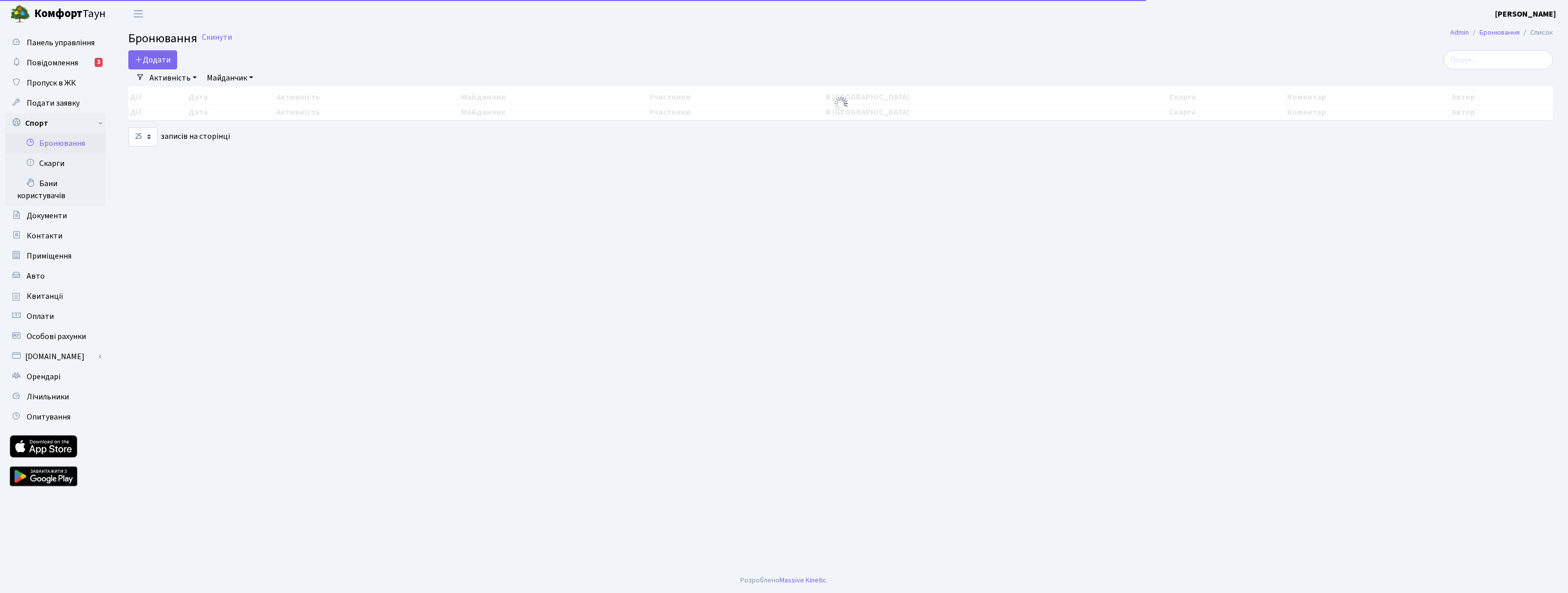
select select "25"
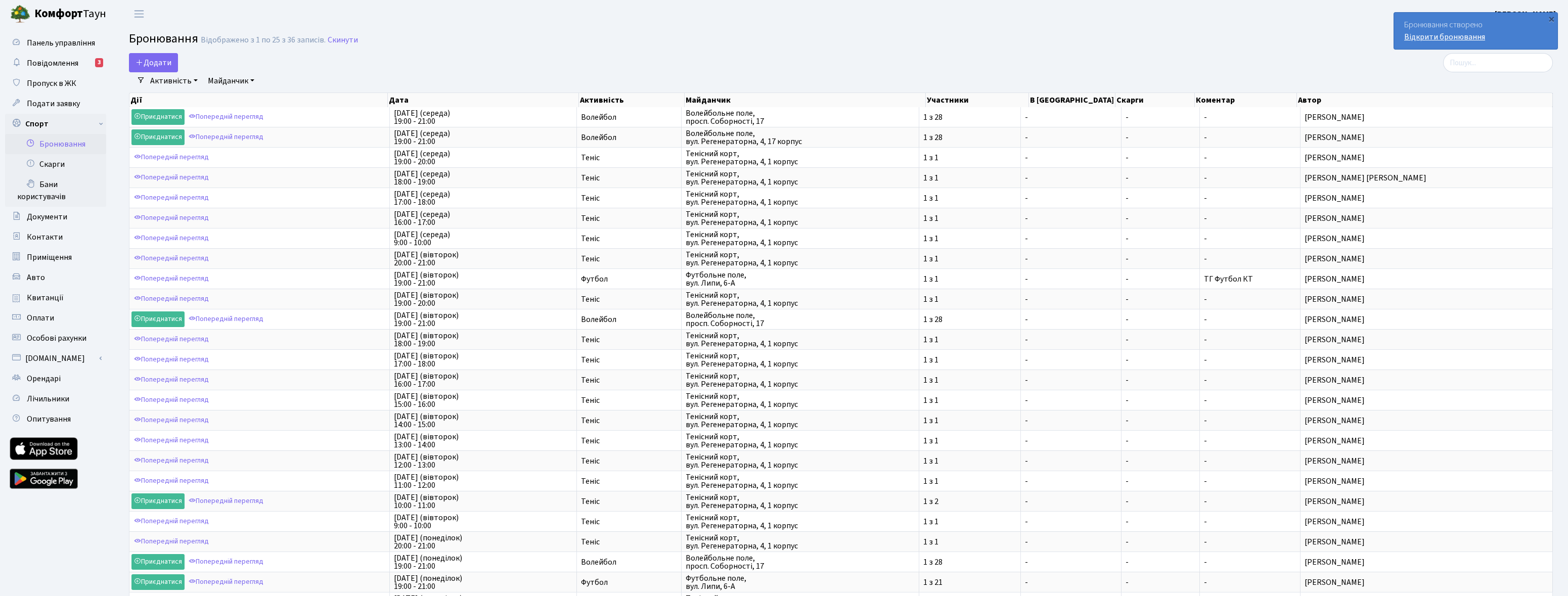
click at [1430, 40] on link "Відкрити бронювання" at bounding box center [1444, 37] width 81 height 11
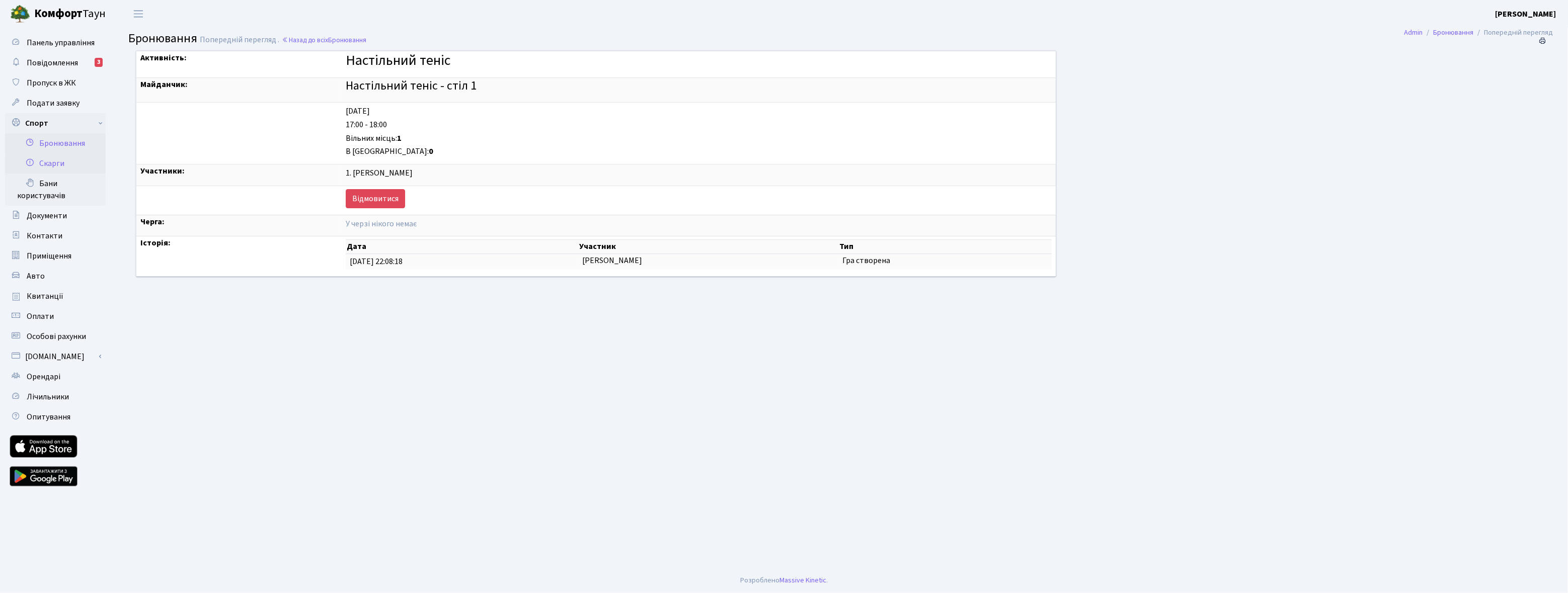
click at [51, 164] on link "Скарги" at bounding box center [55, 164] width 101 height 20
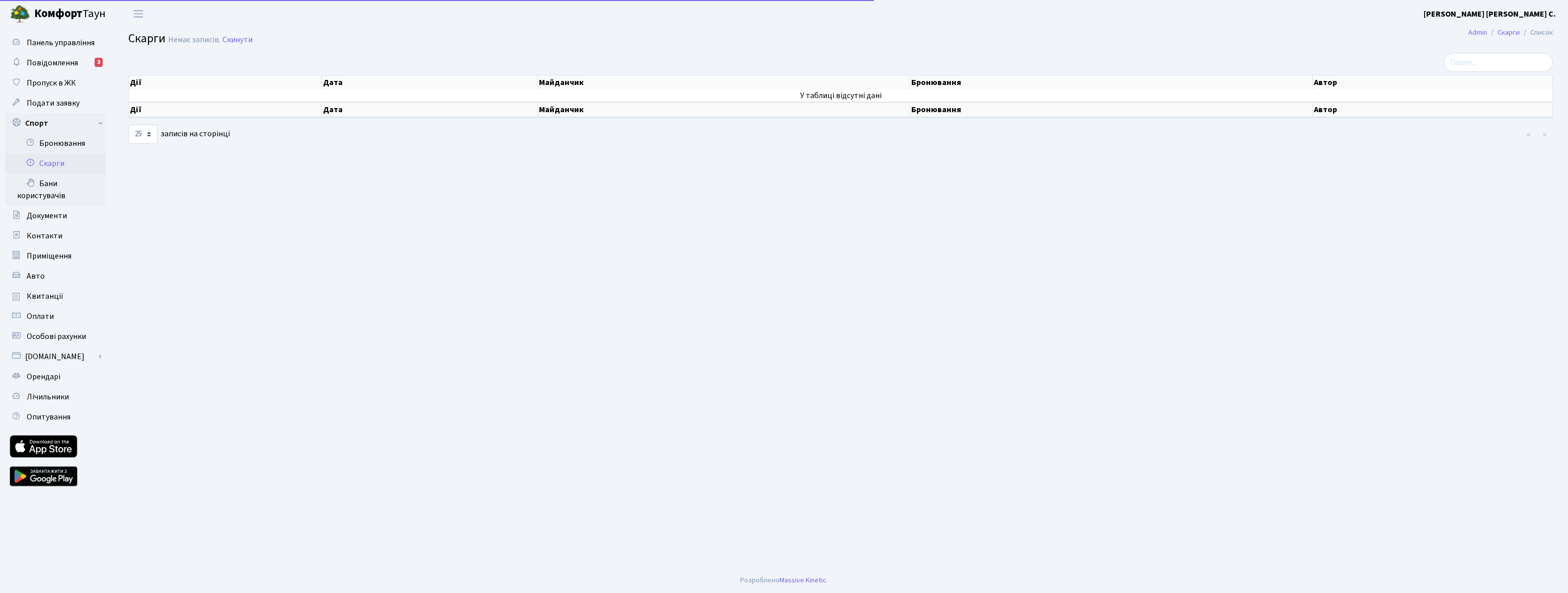
select select "25"
click at [50, 188] on link "Бани користувачів" at bounding box center [55, 190] width 101 height 32
select select "25"
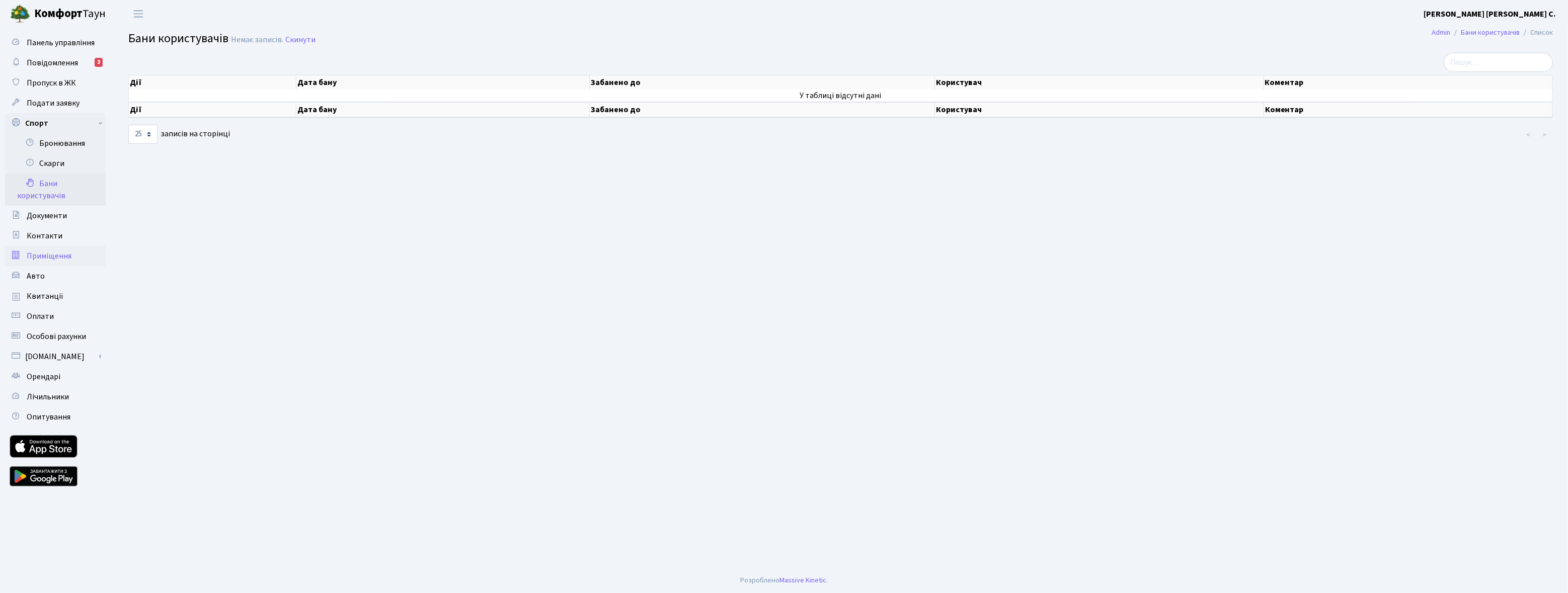
click at [51, 248] on link "Приміщення" at bounding box center [55, 256] width 101 height 20
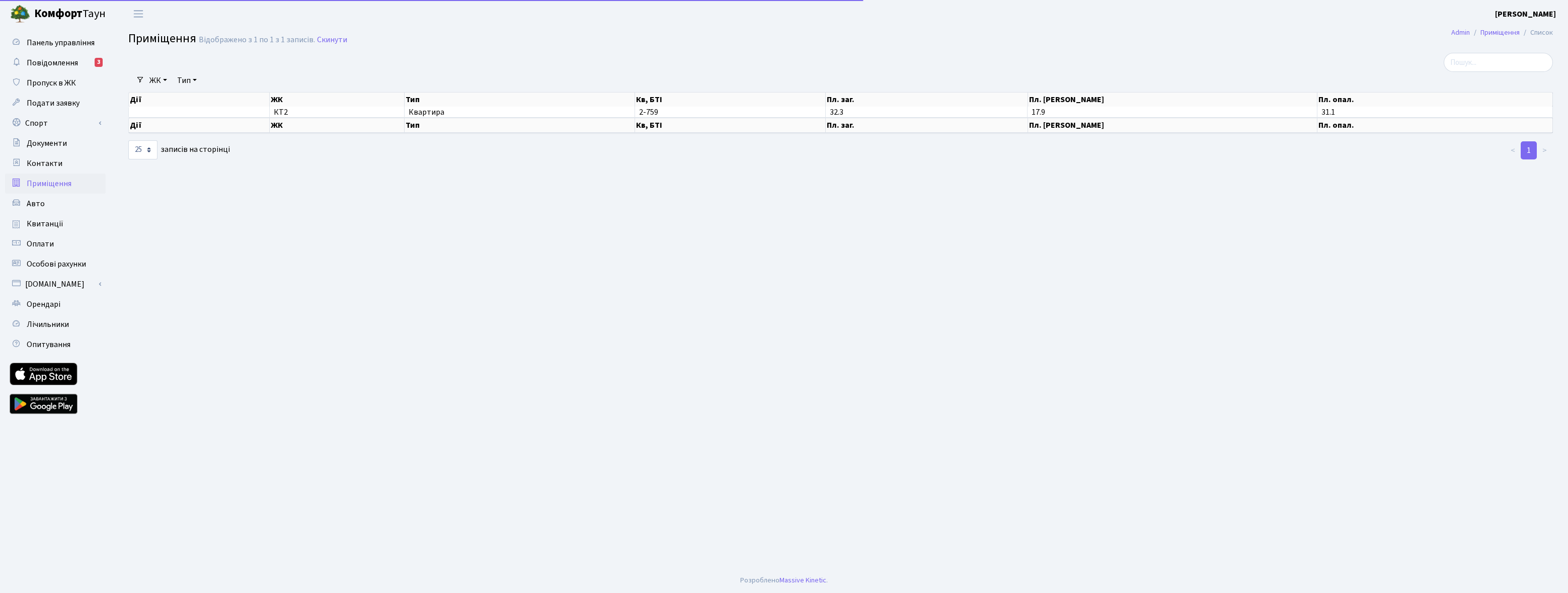
select select "25"
click at [58, 67] on span "Повідомлення" at bounding box center [52, 63] width 51 height 11
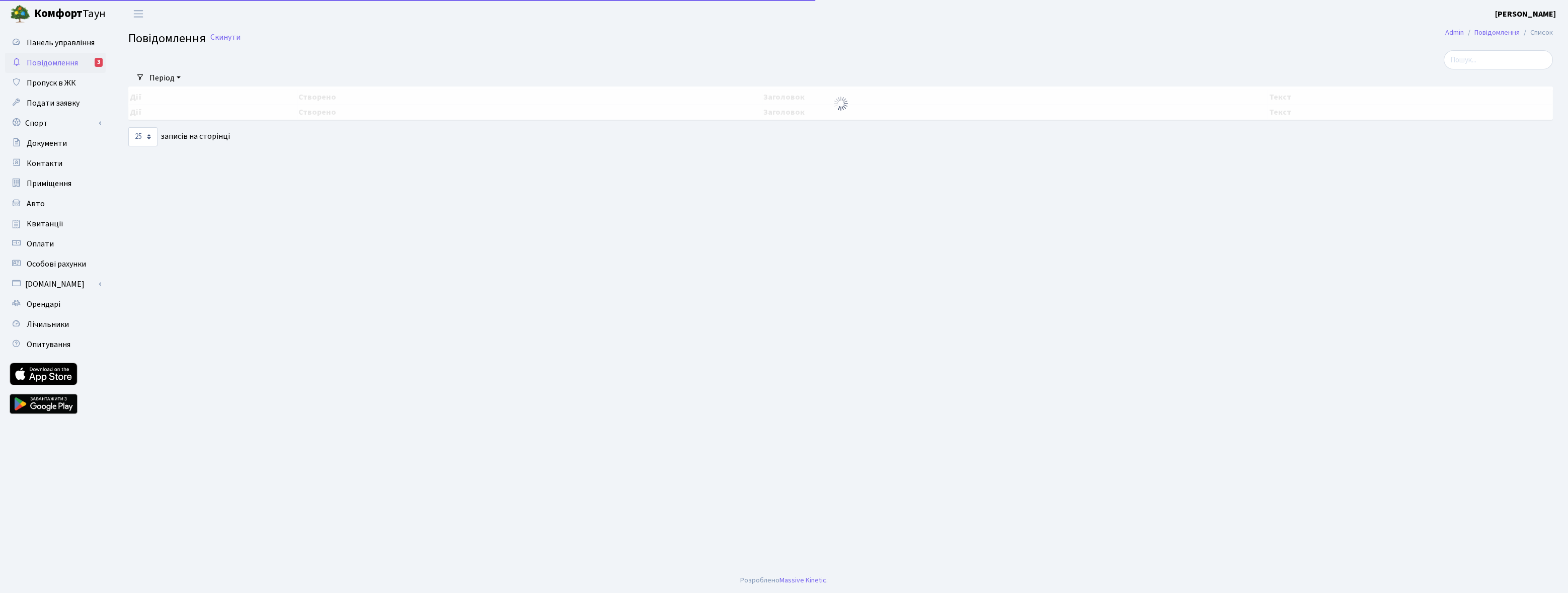
select select "25"
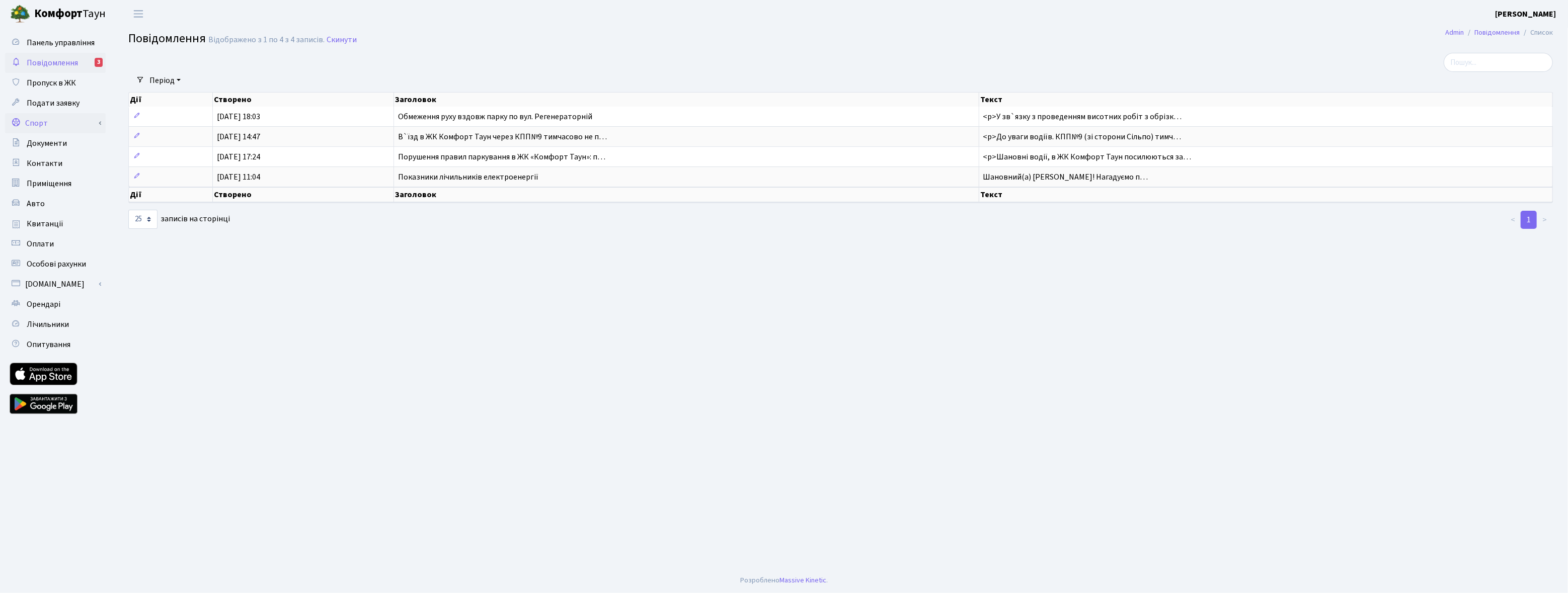
click at [59, 122] on link "Спорт" at bounding box center [55, 123] width 101 height 20
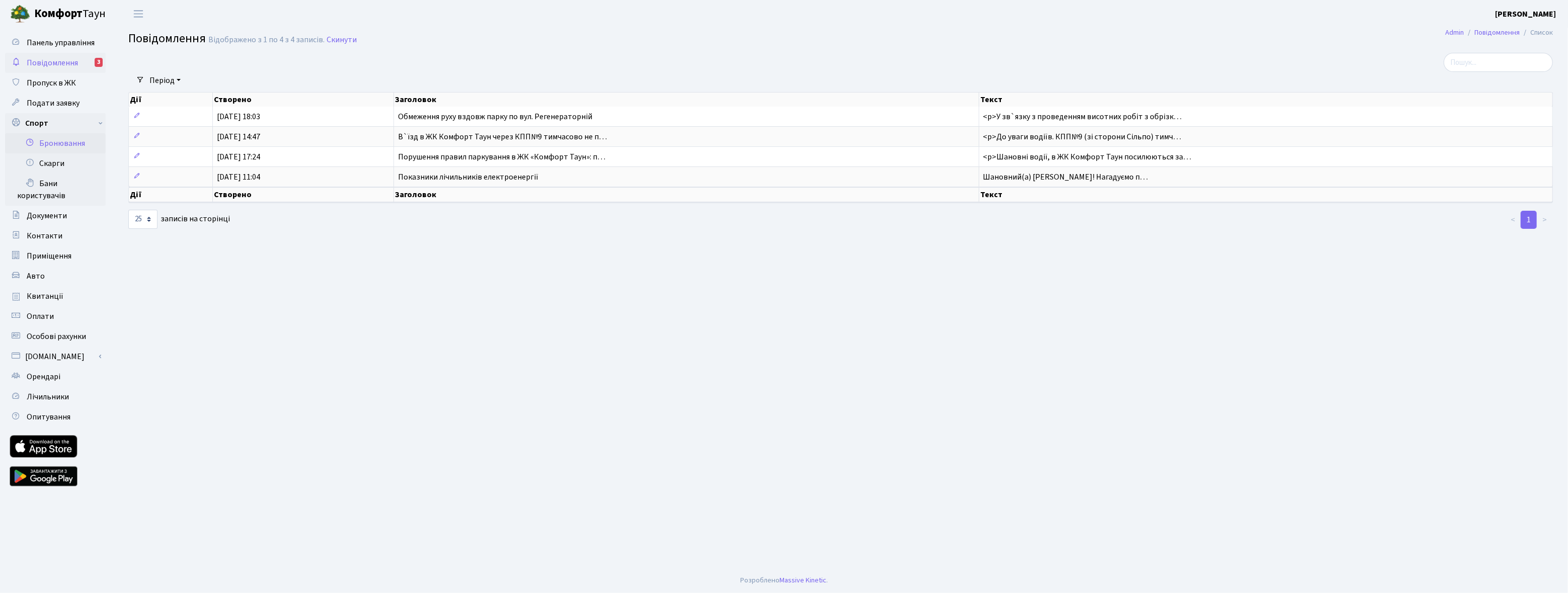
click at [62, 139] on link "Бронювання" at bounding box center [55, 144] width 101 height 20
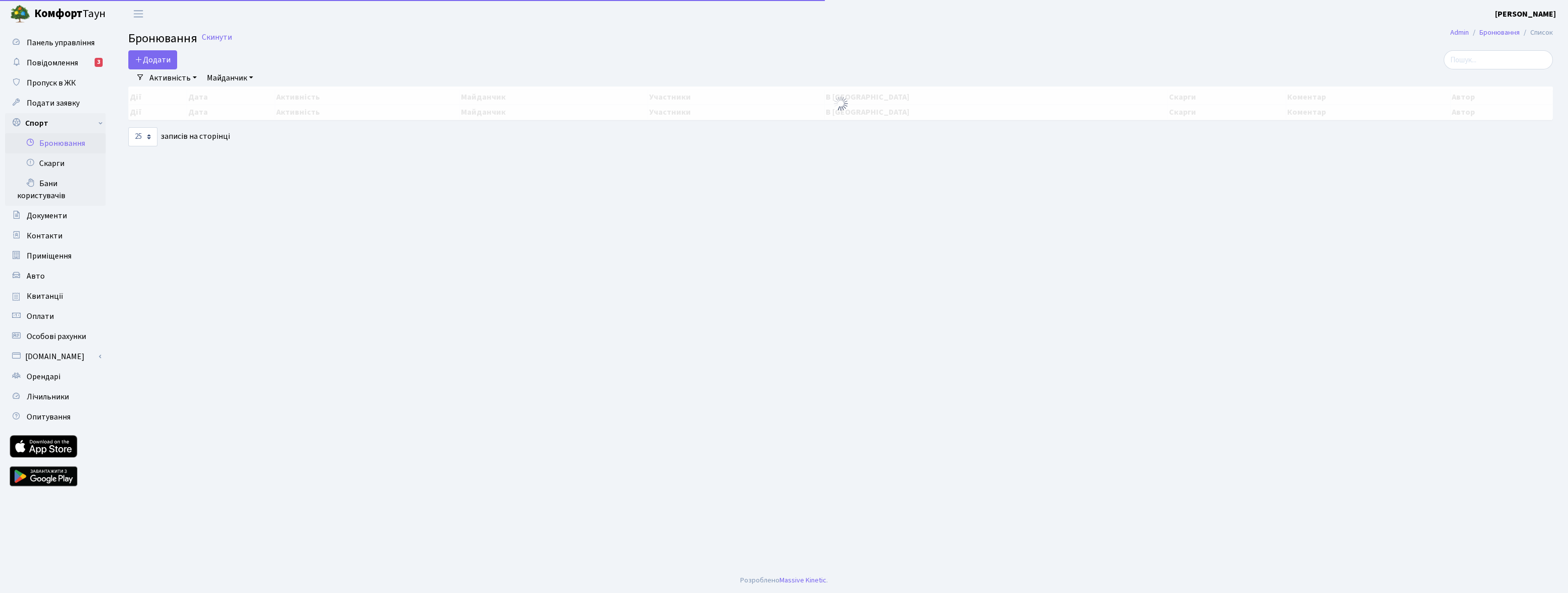
select select "25"
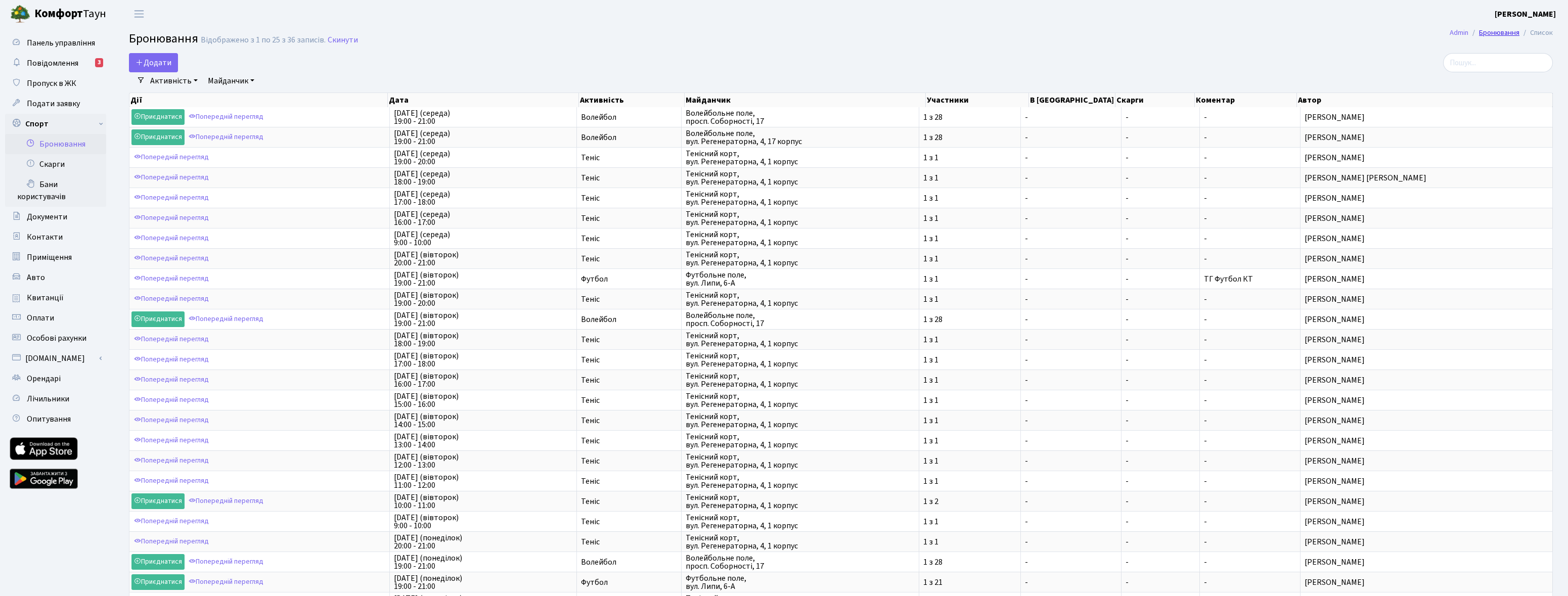
click at [1485, 33] on link "Бронювання" at bounding box center [1499, 33] width 40 height 11
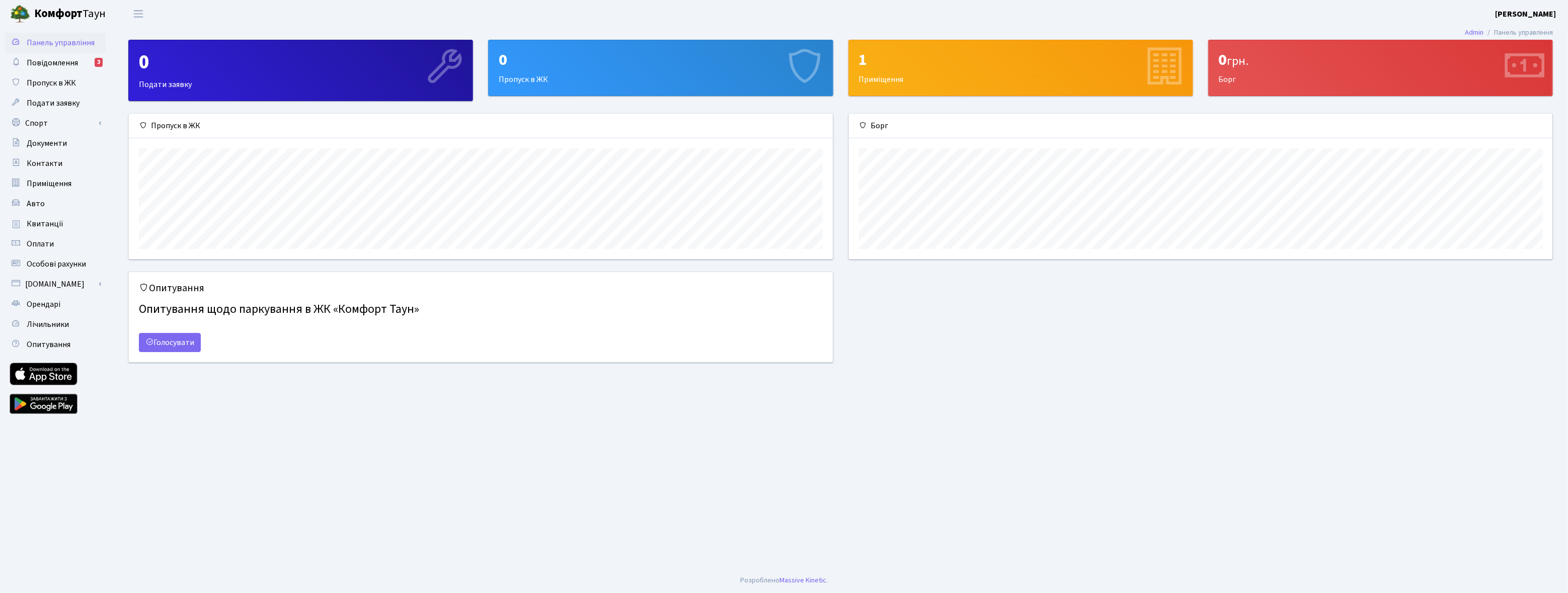
scroll to position [145, 704]
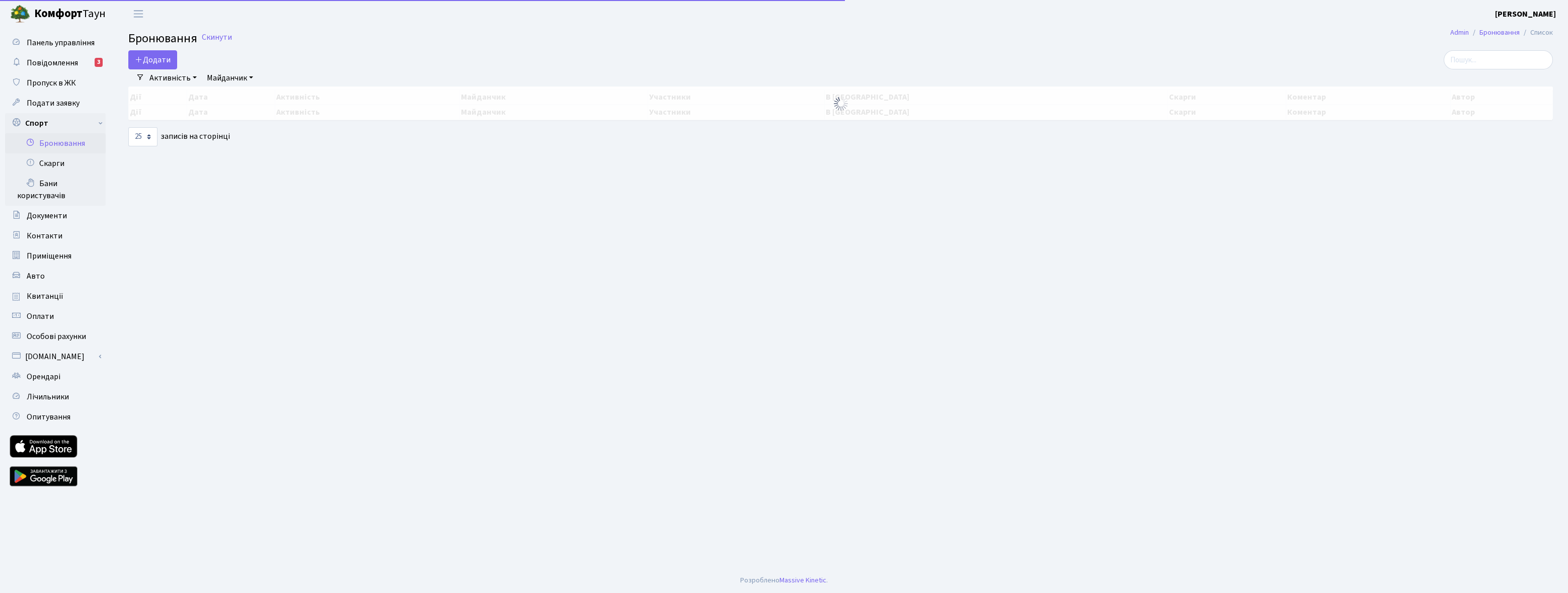
select select "25"
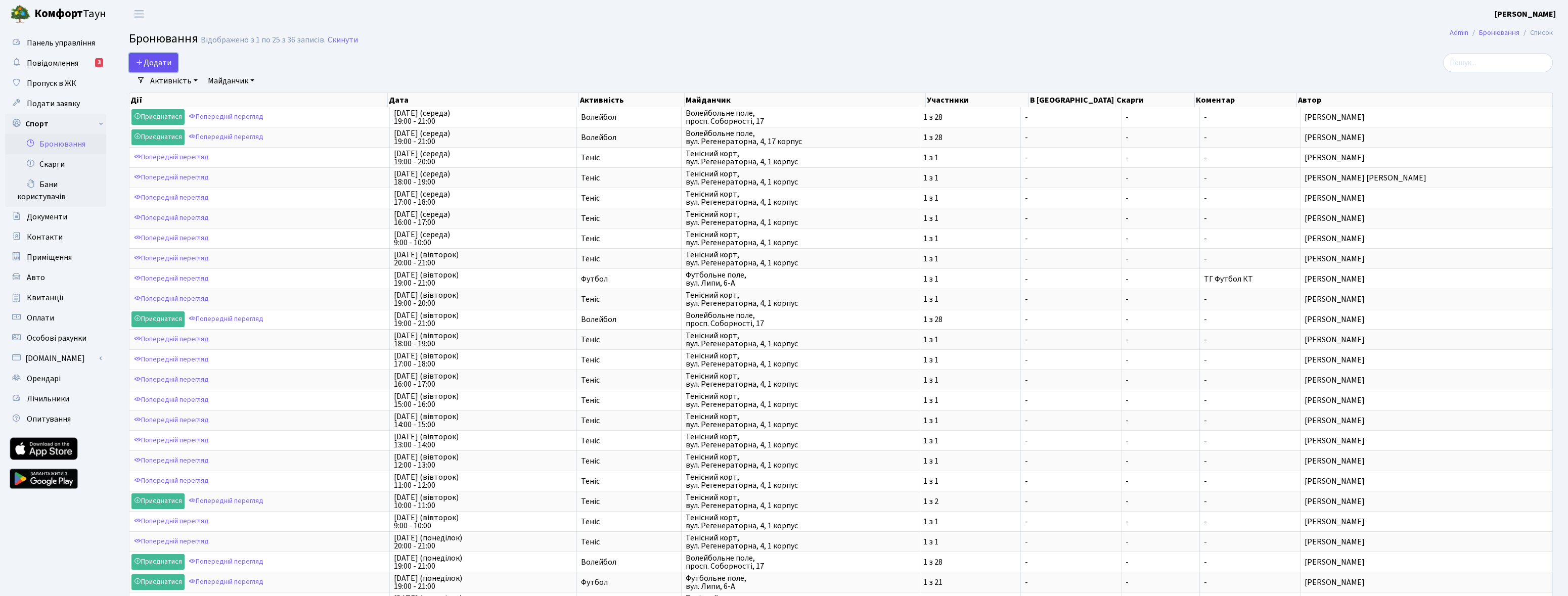
click at [156, 64] on button "Додати" at bounding box center [154, 63] width 49 height 19
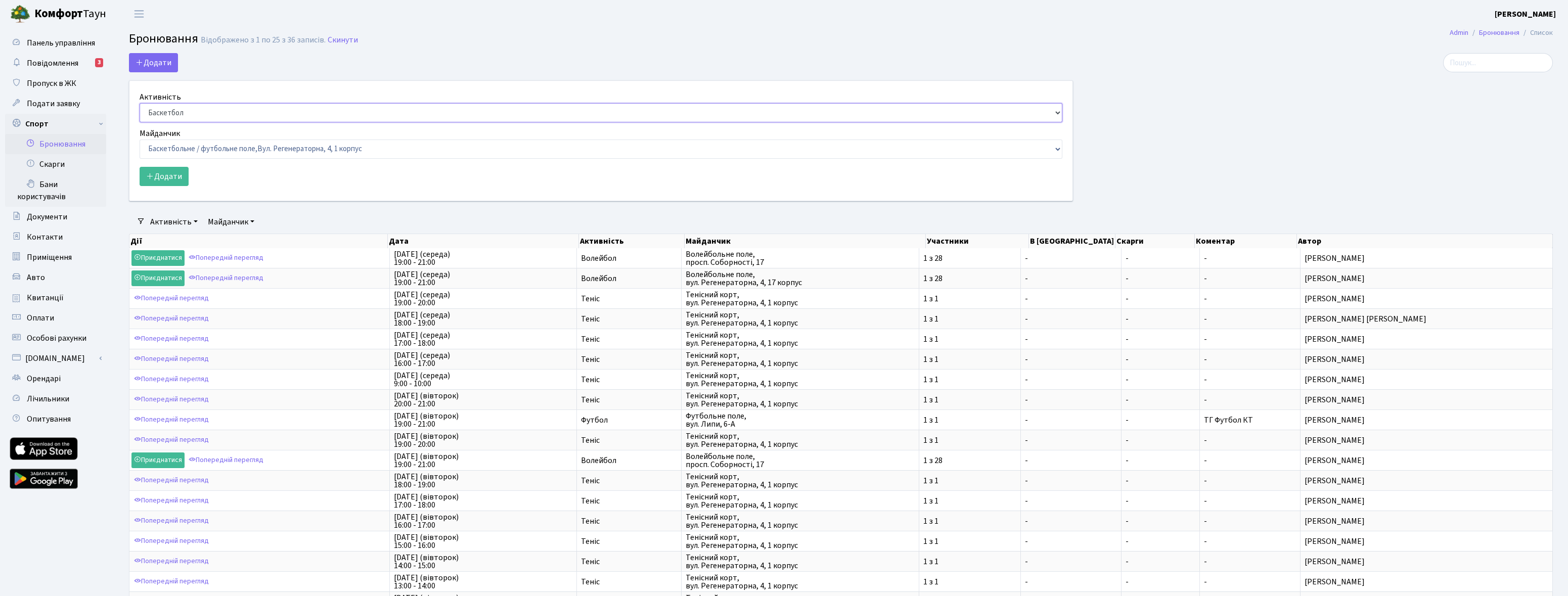
click at [174, 109] on select "Баскетбол Волейбол Йога Катання на роликах Настільний теніс Теніс Футбол Фітнес" at bounding box center [600, 112] width 923 height 19
select select "7"
click at [139, 103] on select "Баскетбол Волейбол Йога Катання на роликах Настільний теніс Теніс Футбол Фітнес" at bounding box center [600, 112] width 923 height 19
click at [195, 152] on select "Баскетбольне / футбольне поле, Вул. Регенераторна, 4, 1 корпус Баскетбольне пол…" at bounding box center [600, 149] width 923 height 19
select select "9"
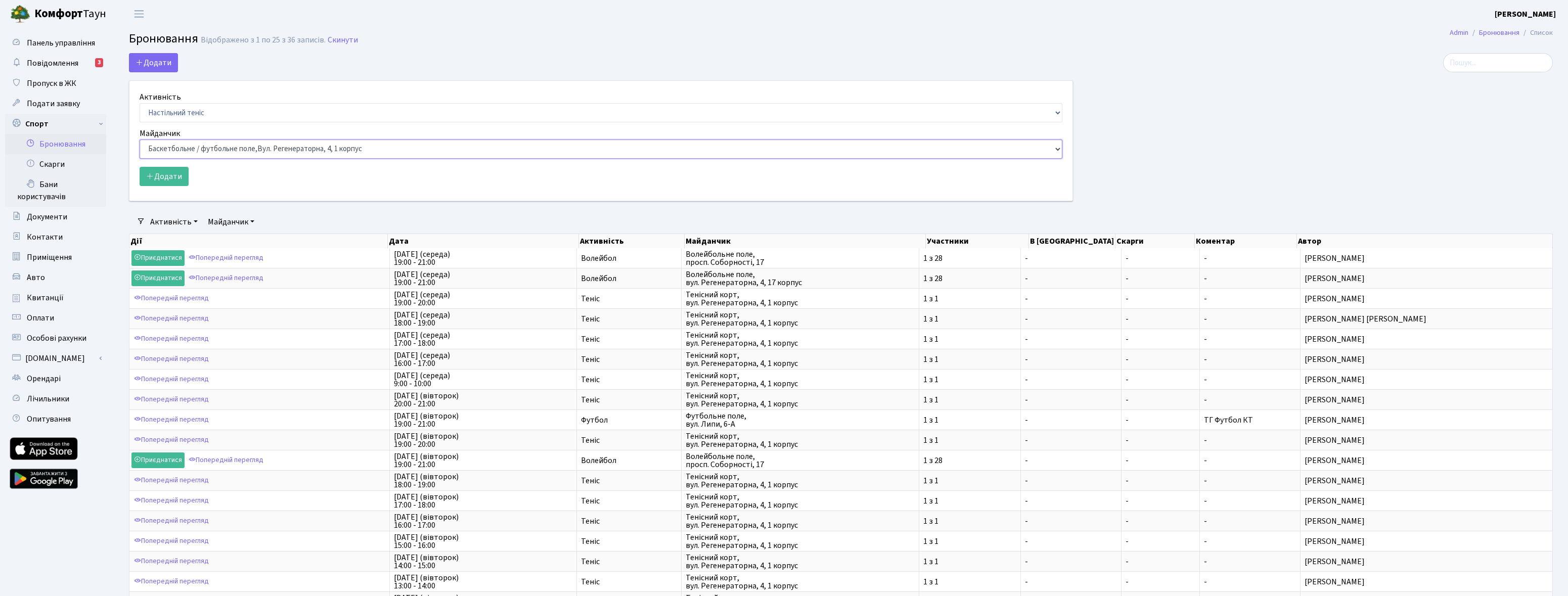
click at [139, 139] on select "Баскетбольне / футбольне поле, Вул. Регенераторна, 4, 1 корпус Баскетбольне пол…" at bounding box center [600, 149] width 923 height 19
click at [164, 181] on button "Додати" at bounding box center [164, 176] width 49 height 19
